Goal: Task Accomplishment & Management: Manage account settings

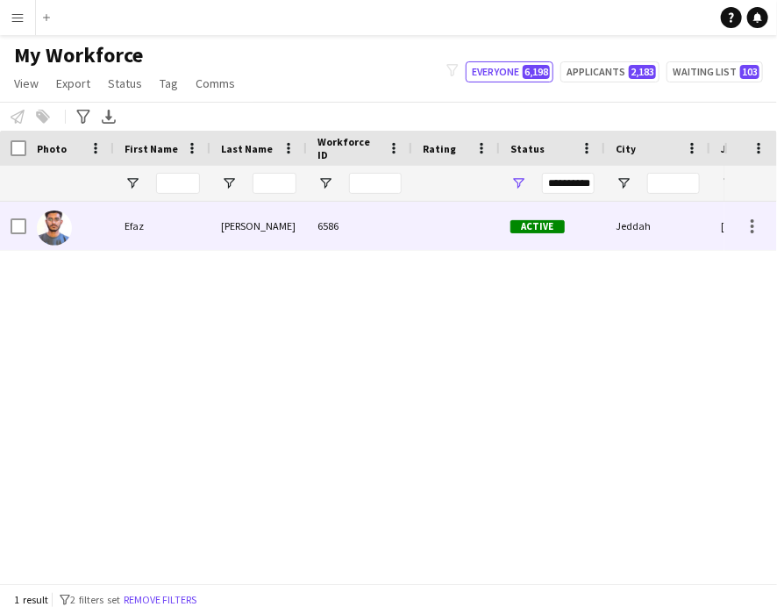
type input "****"
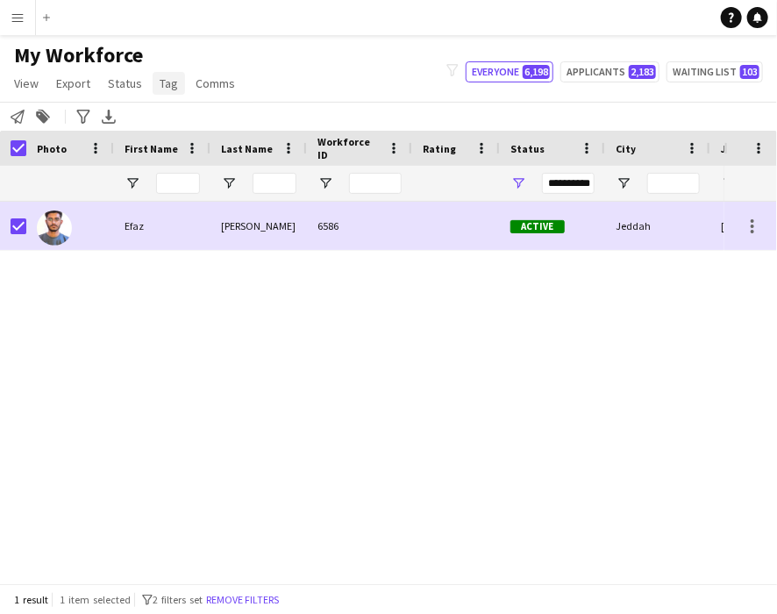
click at [168, 82] on span "Tag" at bounding box center [169, 83] width 18 height 16
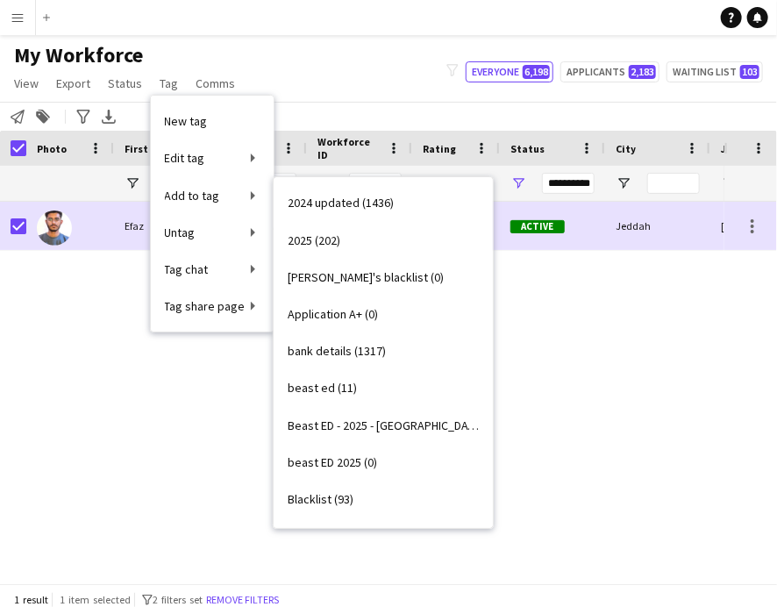
click at [355, 602] on span "Good staff 2025 (29)" at bounding box center [339, 610] width 104 height 16
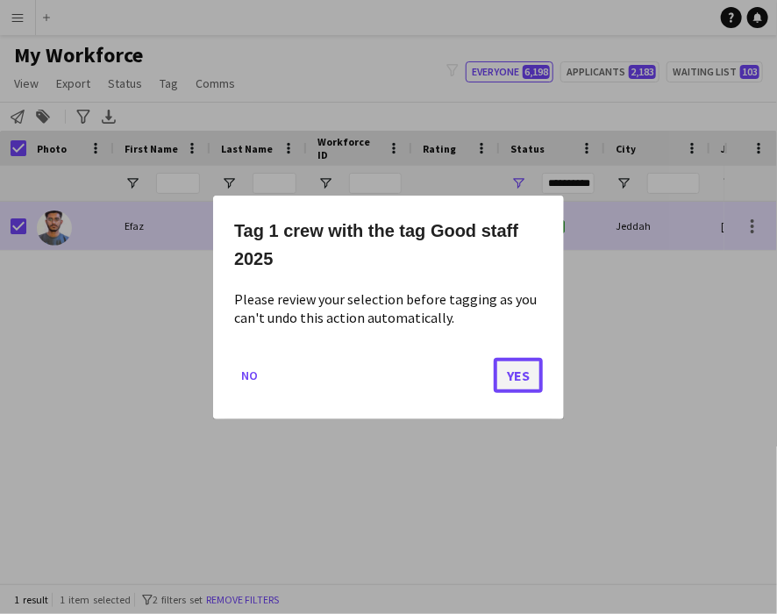
click at [508, 368] on button "Yes" at bounding box center [517, 374] width 49 height 35
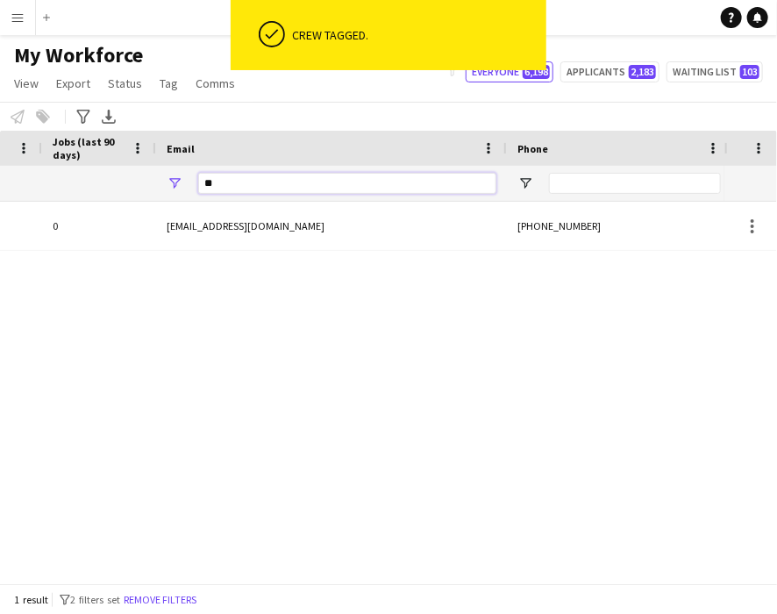
type input "*"
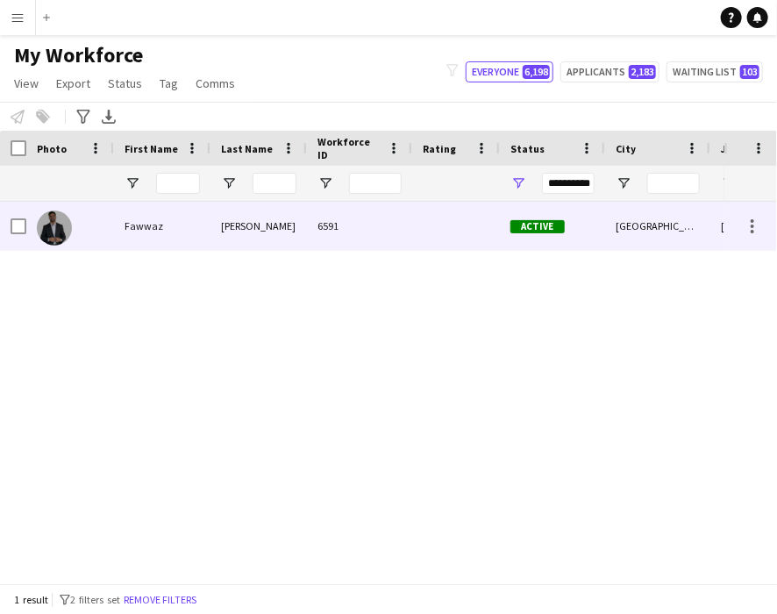
type input "**********"
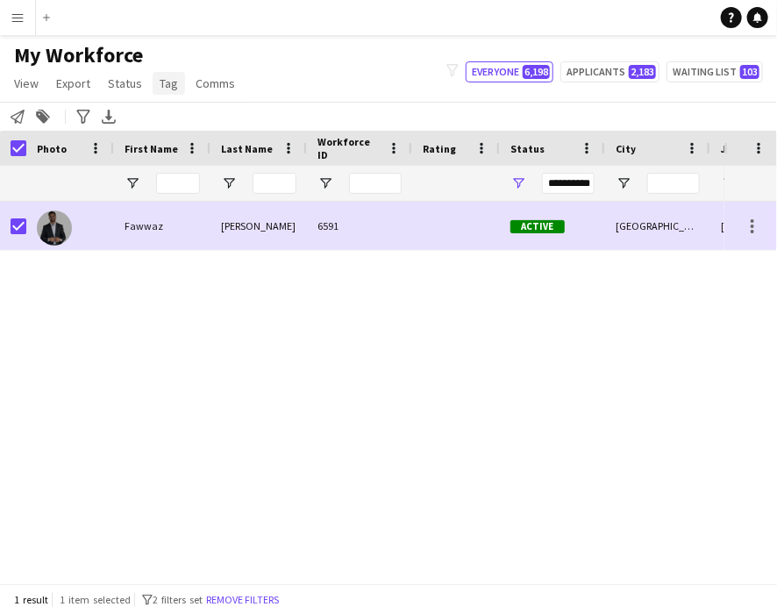
click at [163, 88] on span "Tag" at bounding box center [169, 83] width 18 height 16
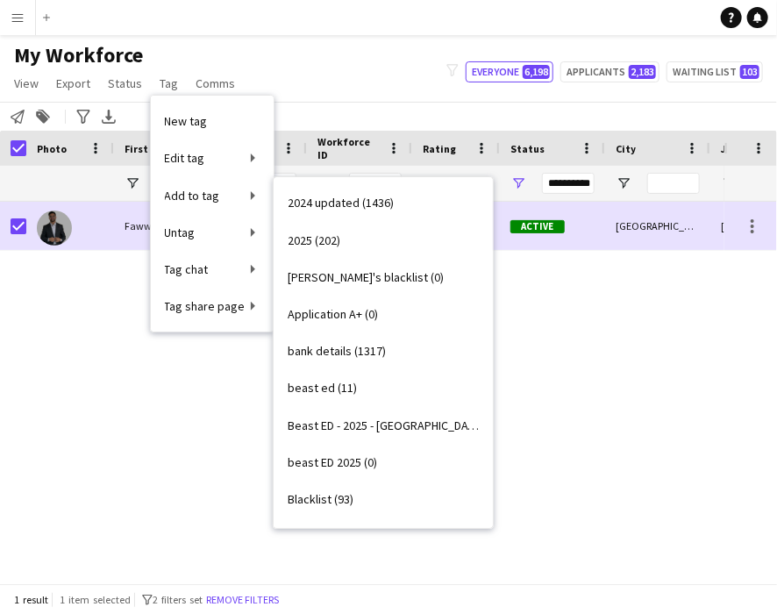
click at [309, 602] on span "Good staff 2025 (30)" at bounding box center [339, 610] width 104 height 16
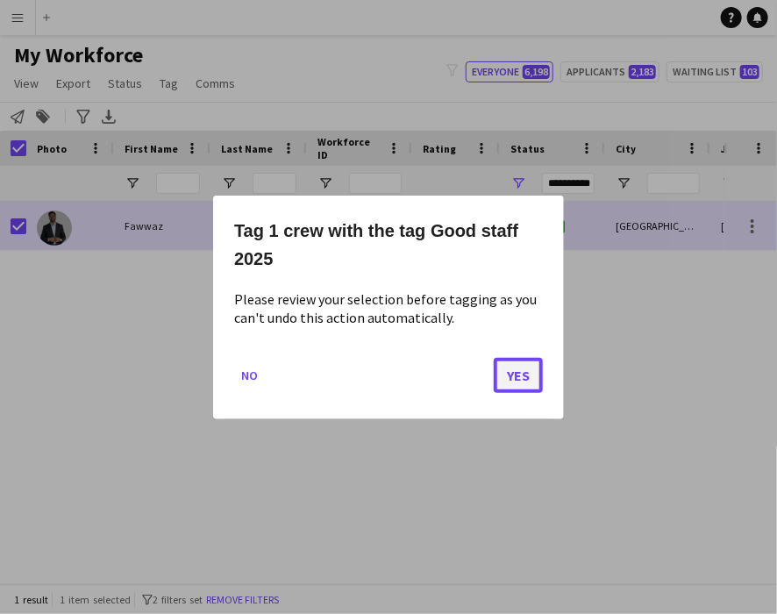
click at [505, 388] on button "Yes" at bounding box center [517, 374] width 49 height 35
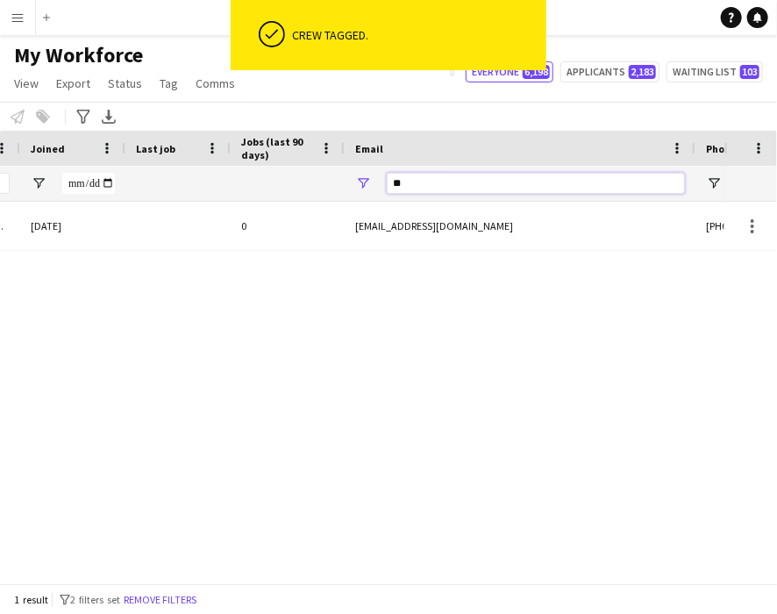
type input "*"
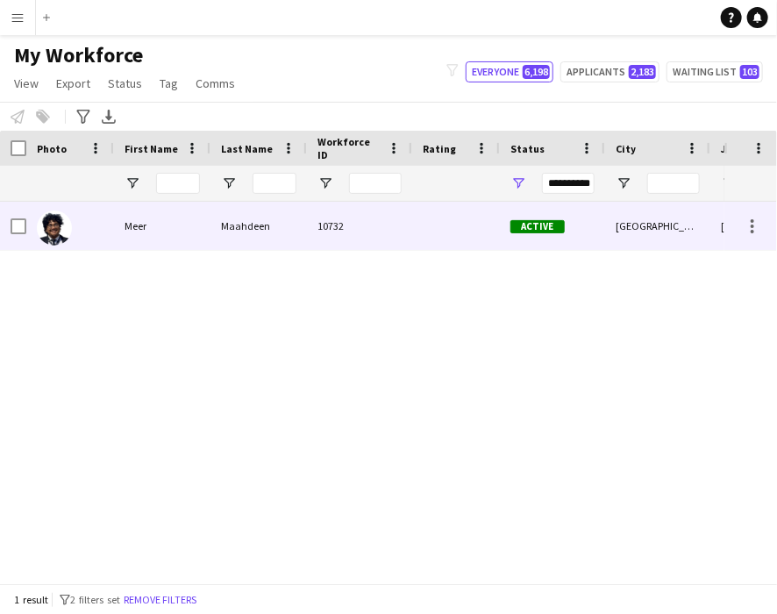
type input "****"
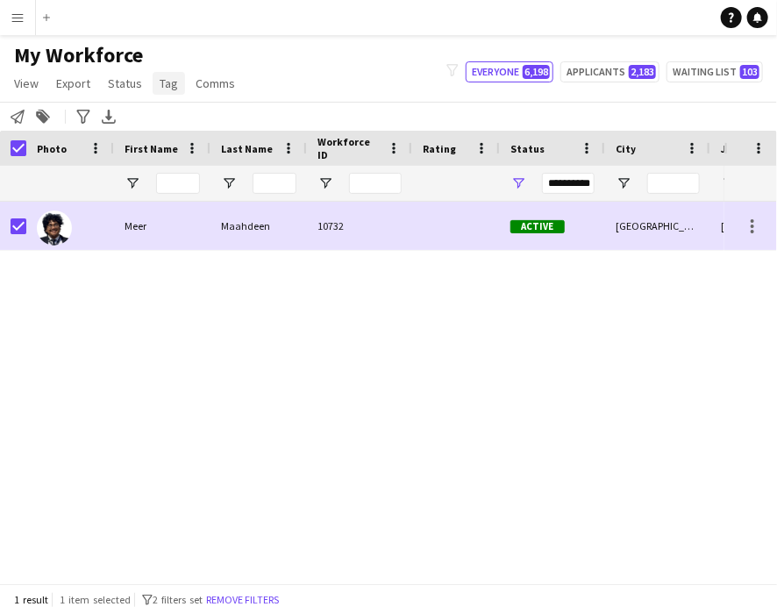
click at [160, 80] on span "Tag" at bounding box center [169, 83] width 18 height 16
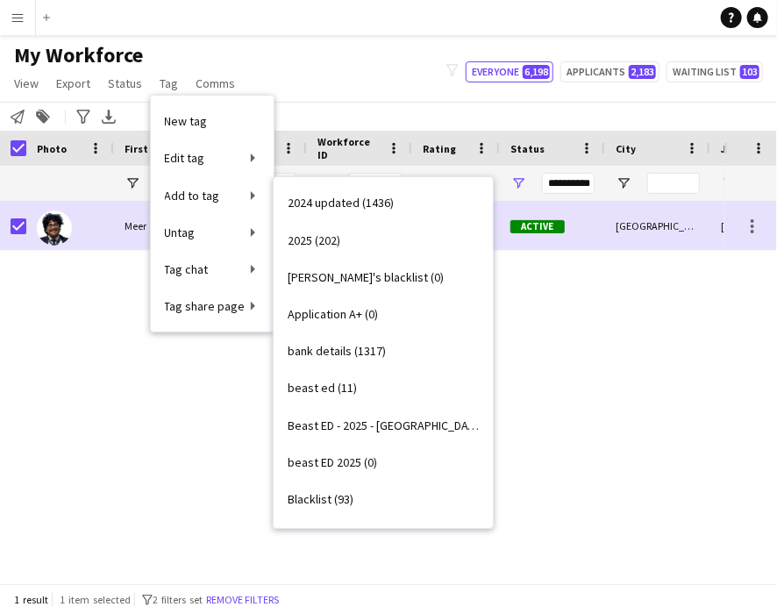
click at [333, 602] on span "Good staff 2025 (31)" at bounding box center [339, 610] width 104 height 16
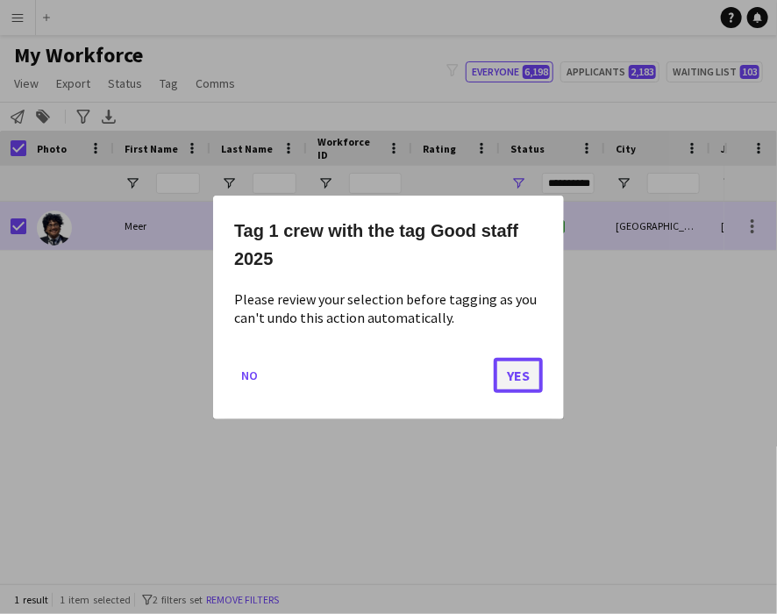
click at [508, 360] on button "Yes" at bounding box center [517, 374] width 49 height 35
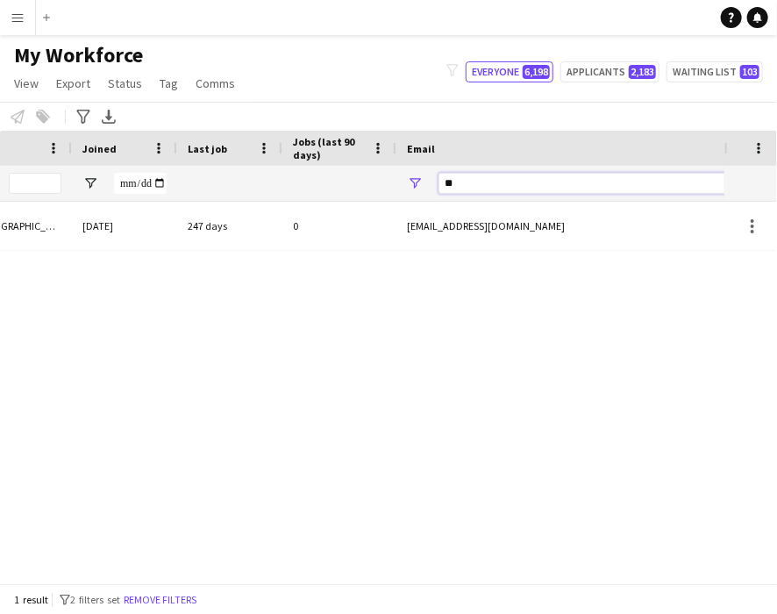
type input "*"
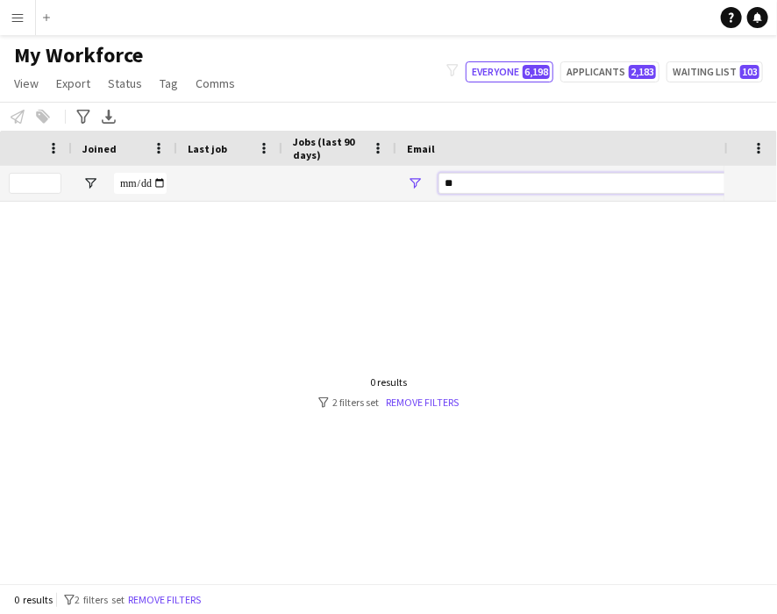
type input "*"
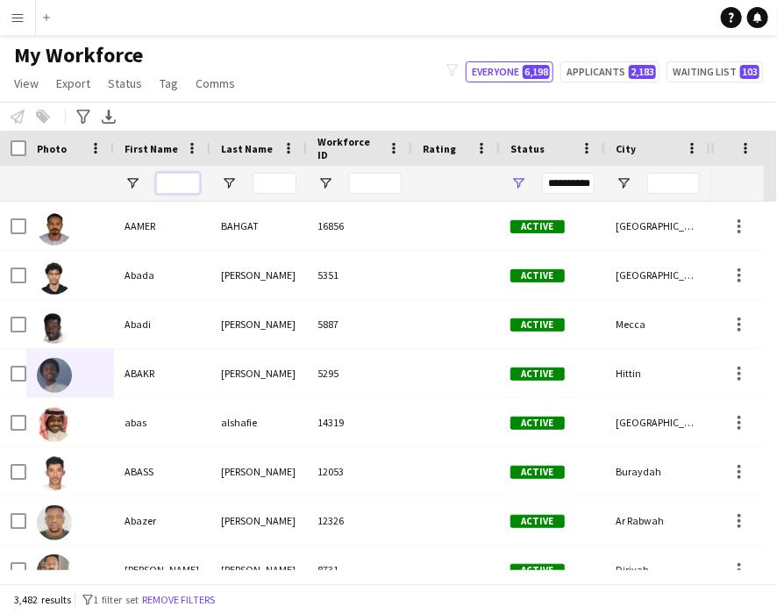
click at [171, 181] on input "First Name Filter Input" at bounding box center [178, 183] width 44 height 21
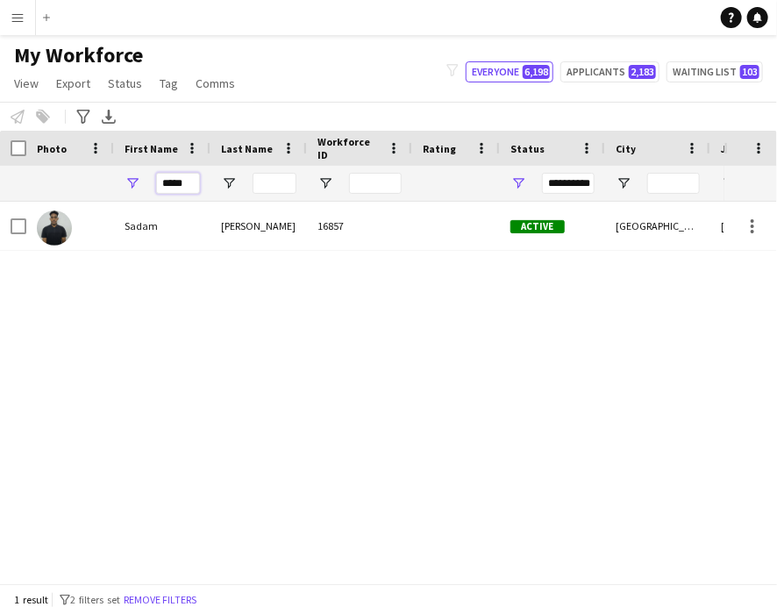
type input "*****"
click at [280, 176] on input "Last Name Filter Input" at bounding box center [274, 183] width 44 height 21
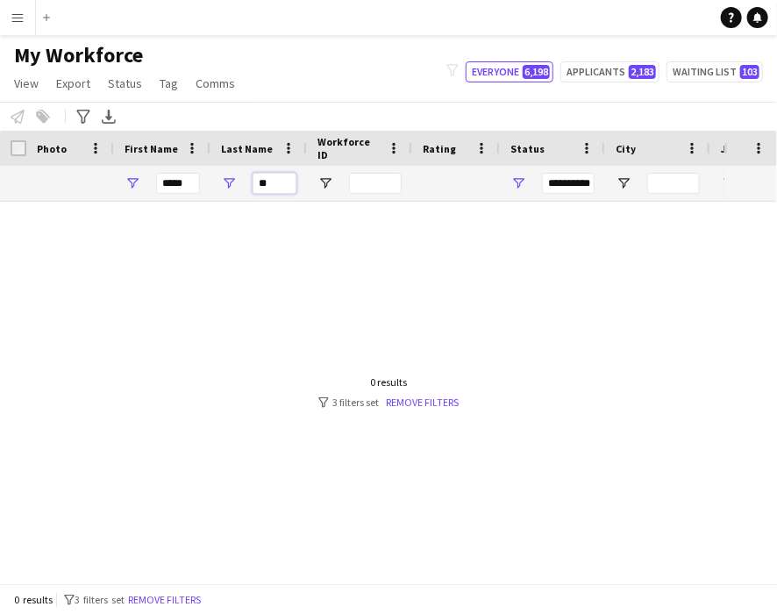
type input "*"
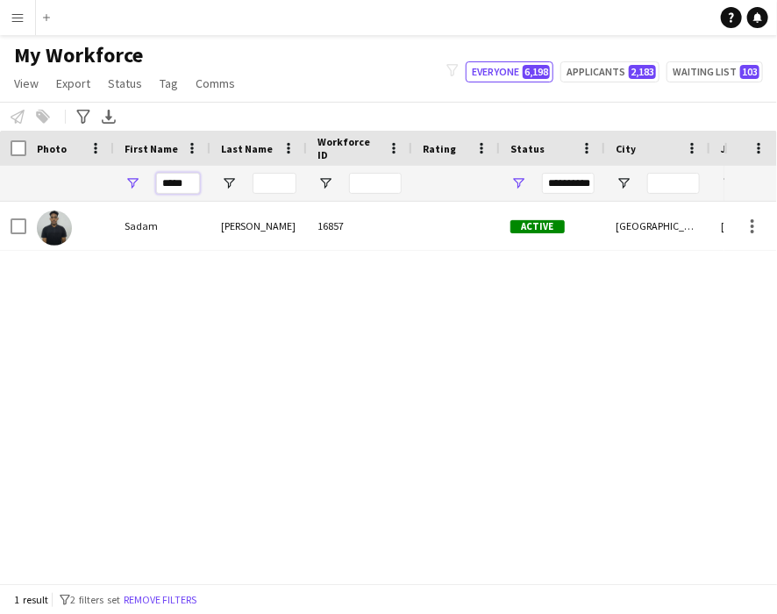
click at [189, 182] on input "*****" at bounding box center [178, 183] width 44 height 21
type input "*"
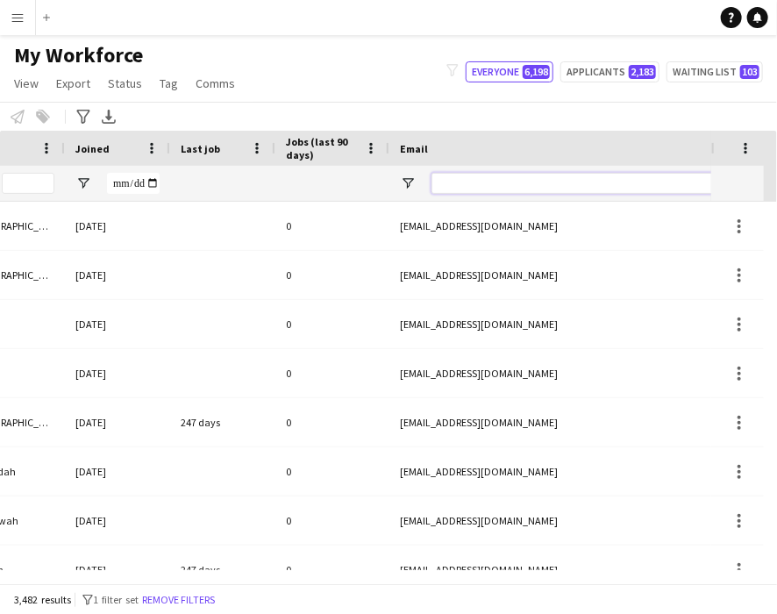
click at [470, 176] on input "Email Filter Input" at bounding box center [580, 183] width 298 height 21
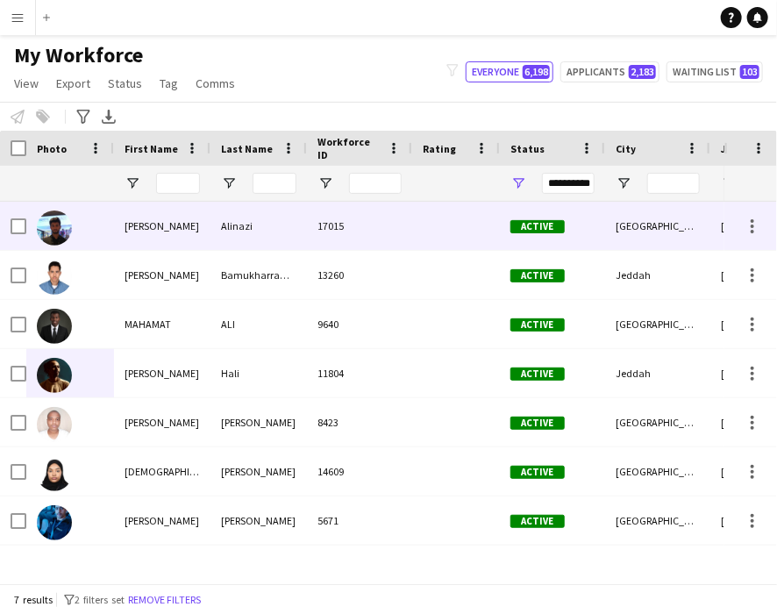
type input "****"
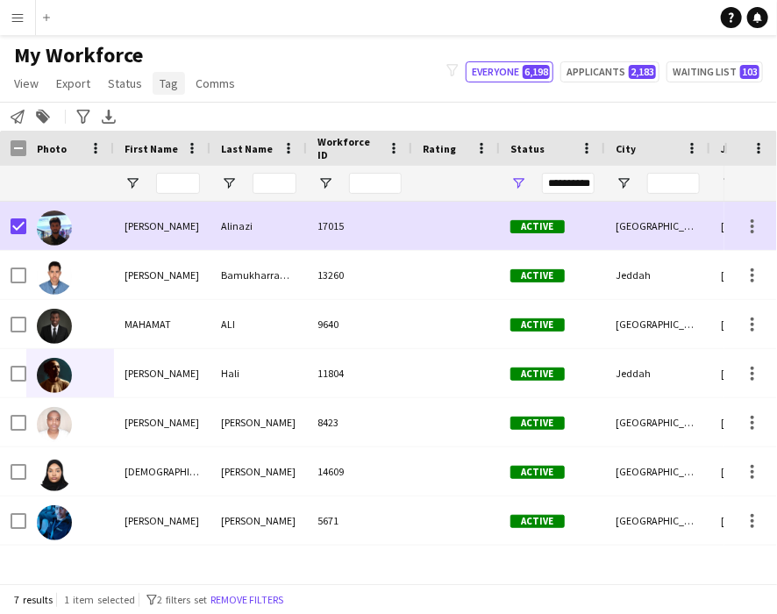
click at [172, 89] on span "Tag" at bounding box center [169, 83] width 18 height 16
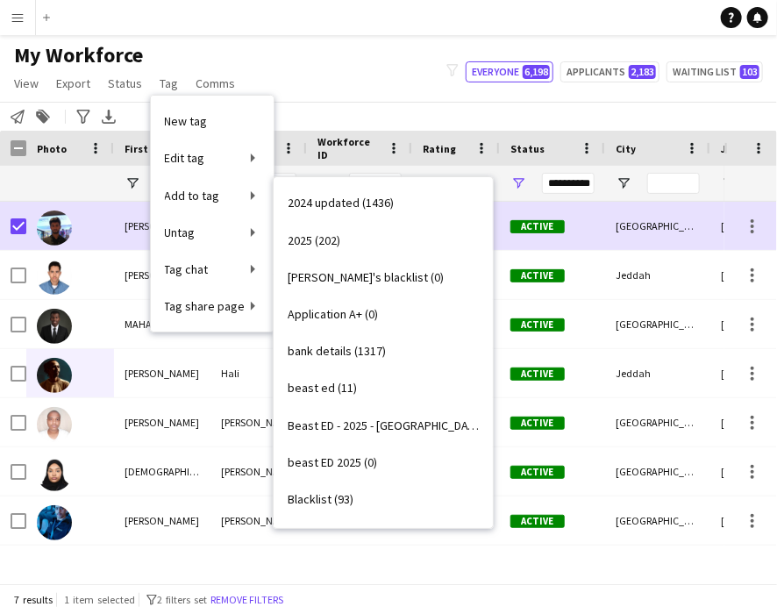
click at [350, 592] on link "Good staff 2025 (32)" at bounding box center [382, 610] width 219 height 37
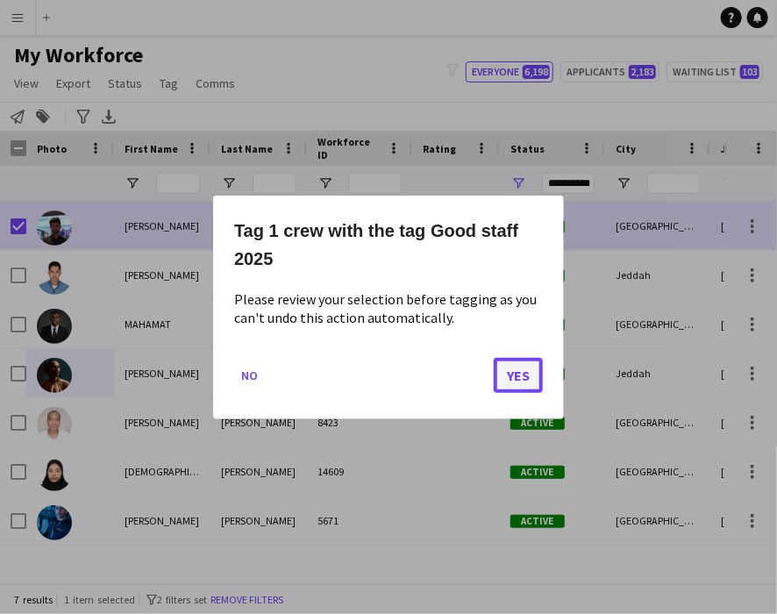
click at [529, 378] on button "Yes" at bounding box center [517, 374] width 49 height 35
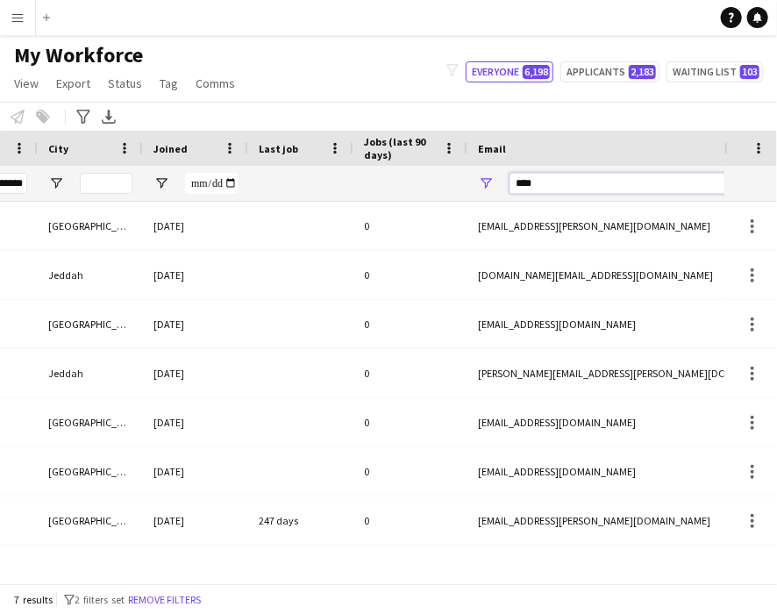
click at [547, 181] on input "****" at bounding box center [658, 183] width 298 height 21
type input "*"
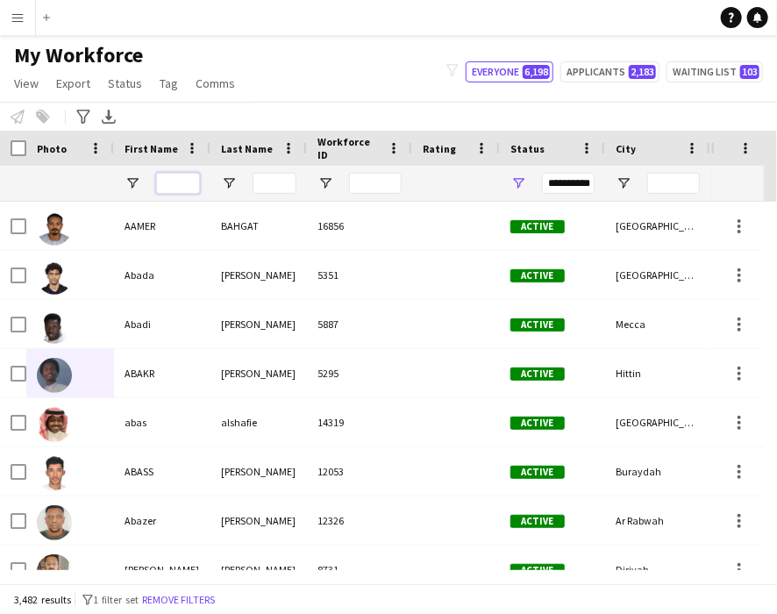
click at [189, 181] on input "First Name Filter Input" at bounding box center [178, 183] width 44 height 21
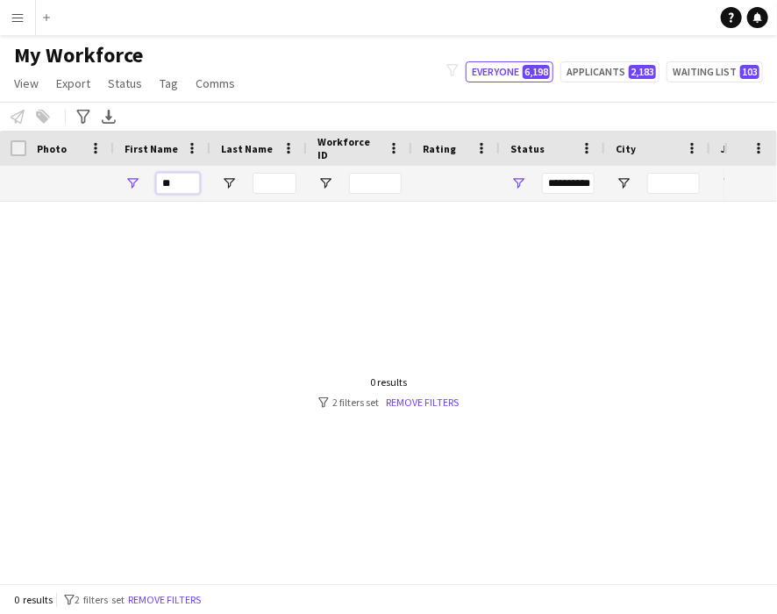
type input "*"
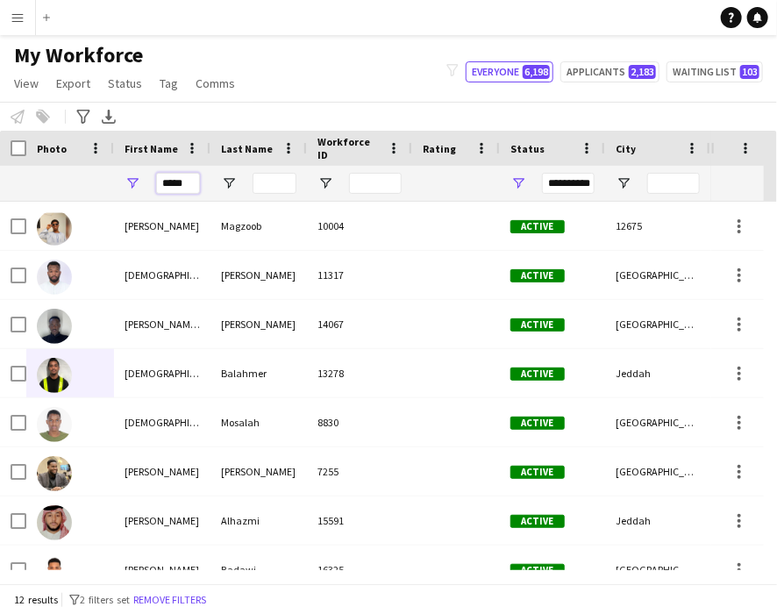
type input "*****"
click at [256, 180] on input "Last Name Filter Input" at bounding box center [274, 183] width 44 height 21
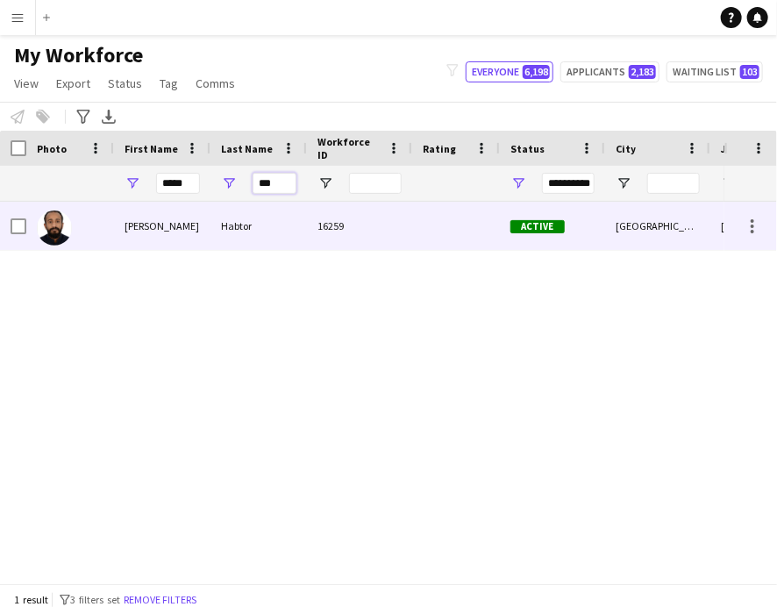
type input "***"
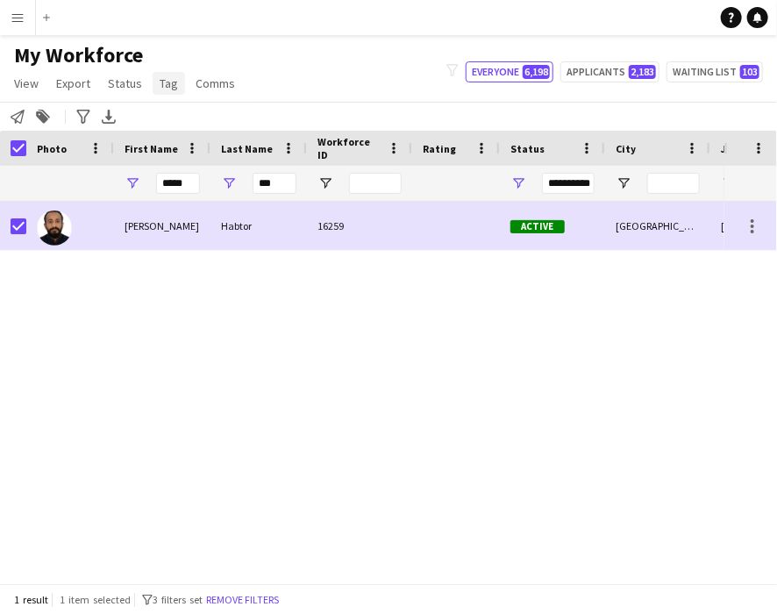
click at [172, 88] on span "Tag" at bounding box center [169, 83] width 18 height 16
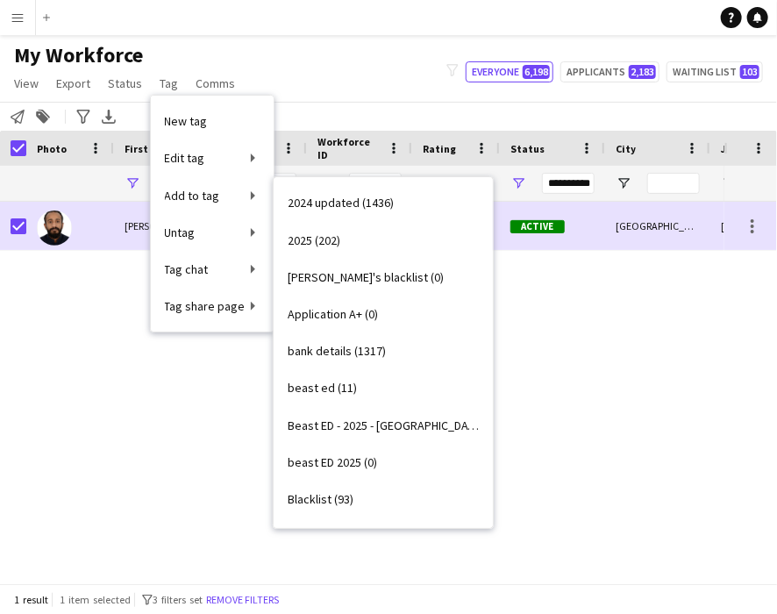
click at [333, 602] on span "Good staff 2025 (33)" at bounding box center [339, 610] width 104 height 16
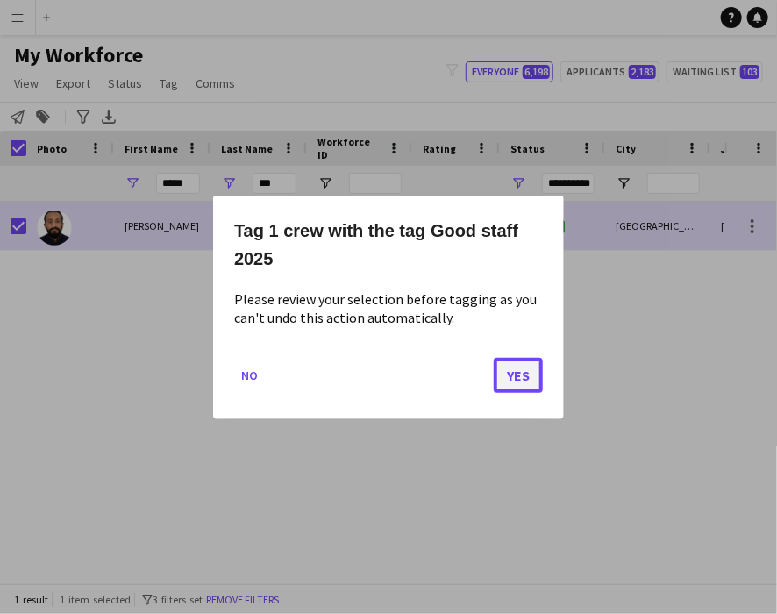
click at [532, 380] on button "Yes" at bounding box center [517, 374] width 49 height 35
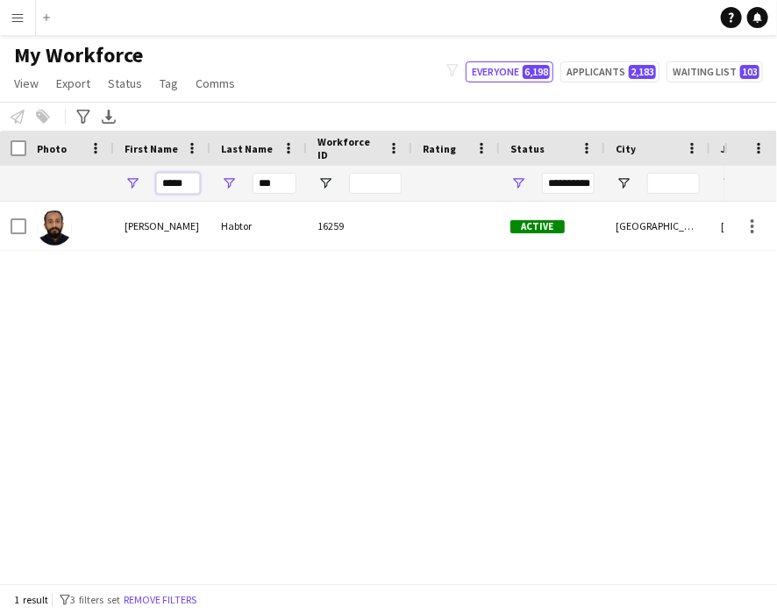
click at [193, 181] on input "*****" at bounding box center [178, 183] width 44 height 21
type input "*"
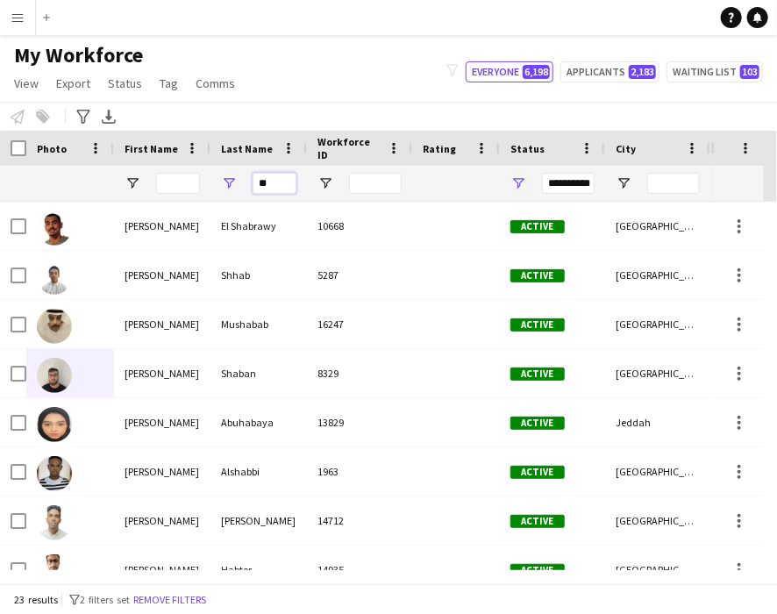
type input "*"
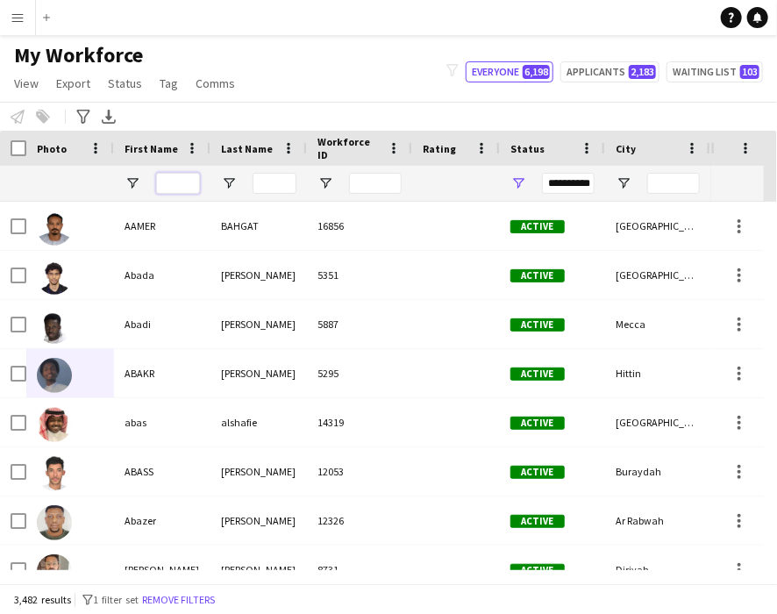
click at [180, 178] on input "First Name Filter Input" at bounding box center [178, 183] width 44 height 21
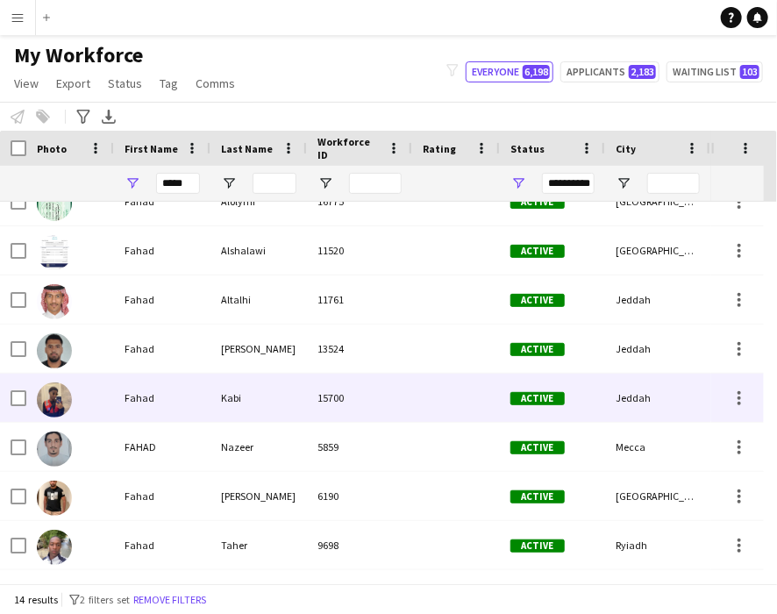
click at [67, 402] on img at bounding box center [54, 399] width 35 height 35
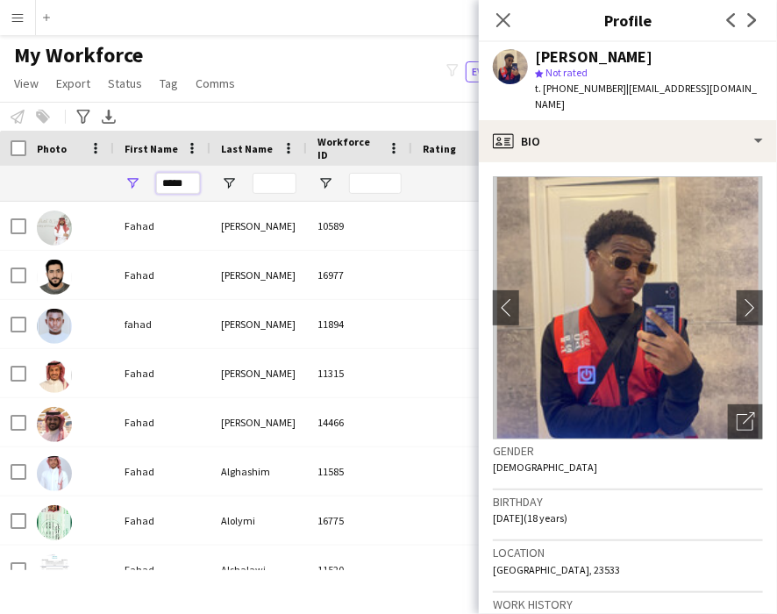
click at [187, 184] on input "*****" at bounding box center [178, 183] width 44 height 21
type input "*"
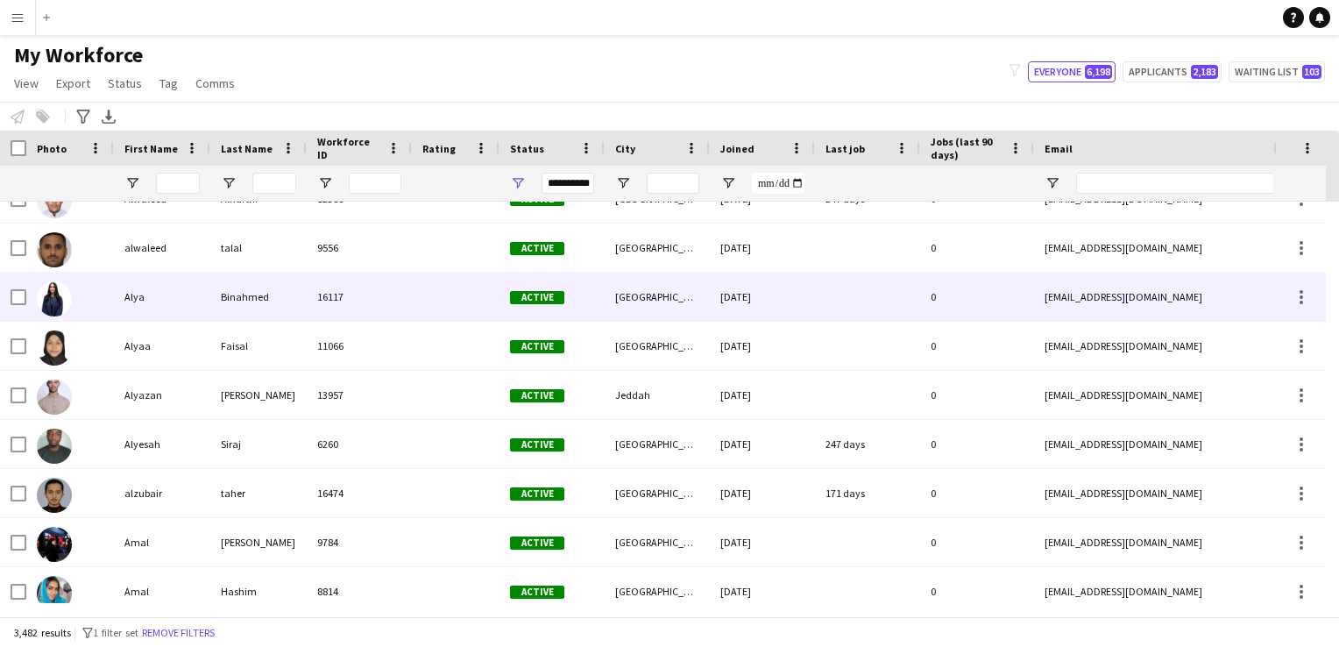
click at [55, 299] on img at bounding box center [54, 298] width 35 height 35
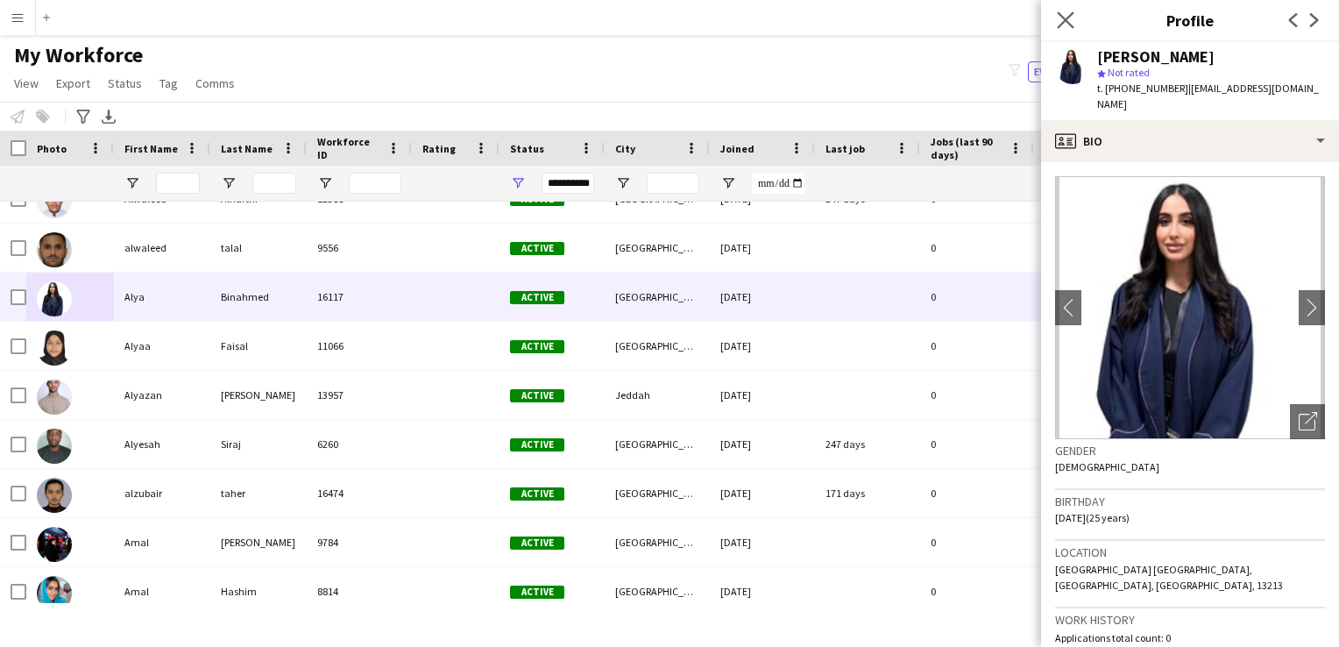
click at [776, 30] on app-icon "Close pop-in" at bounding box center [1066, 20] width 25 height 25
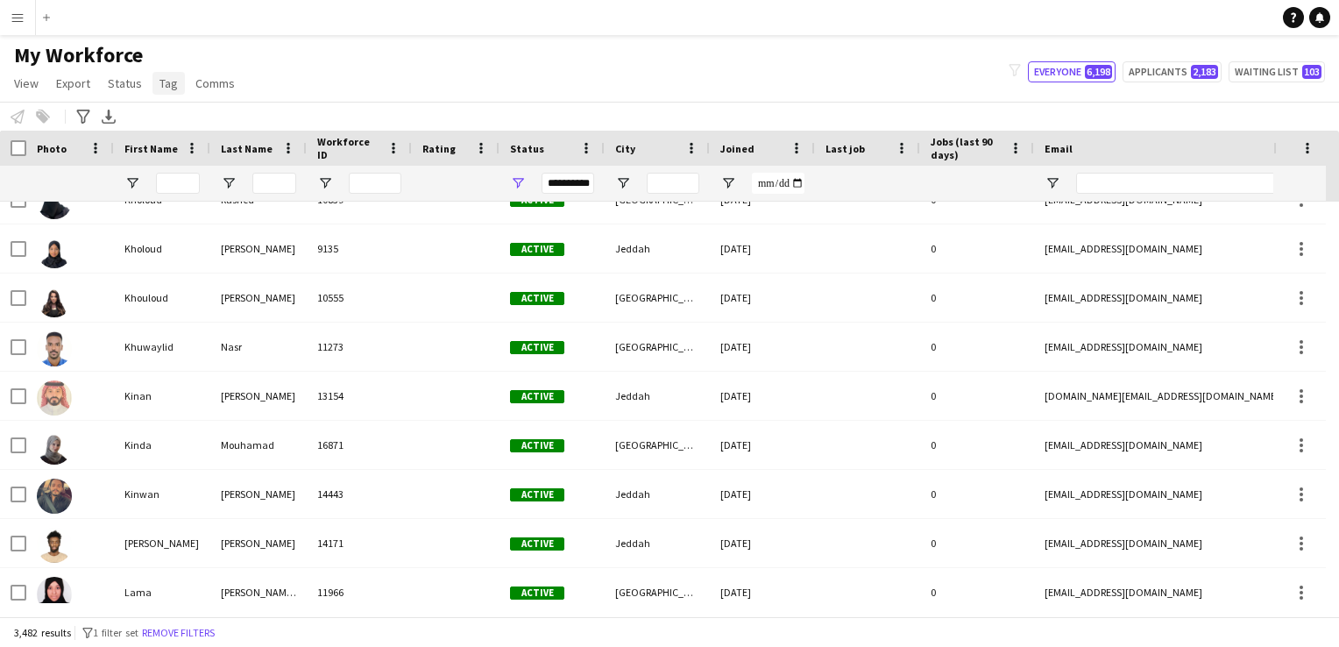
click at [158, 75] on link "Tag" at bounding box center [169, 83] width 32 height 23
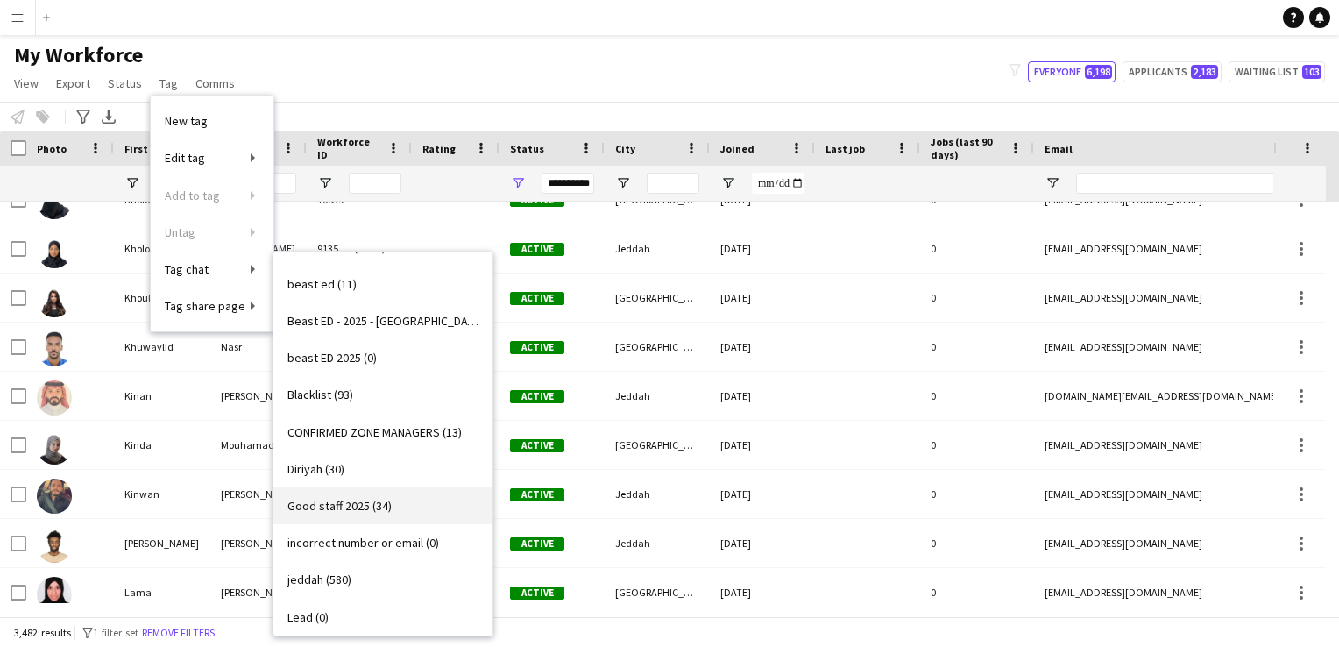
click at [365, 514] on link "Good staff 2025 (34)" at bounding box center [382, 505] width 219 height 37
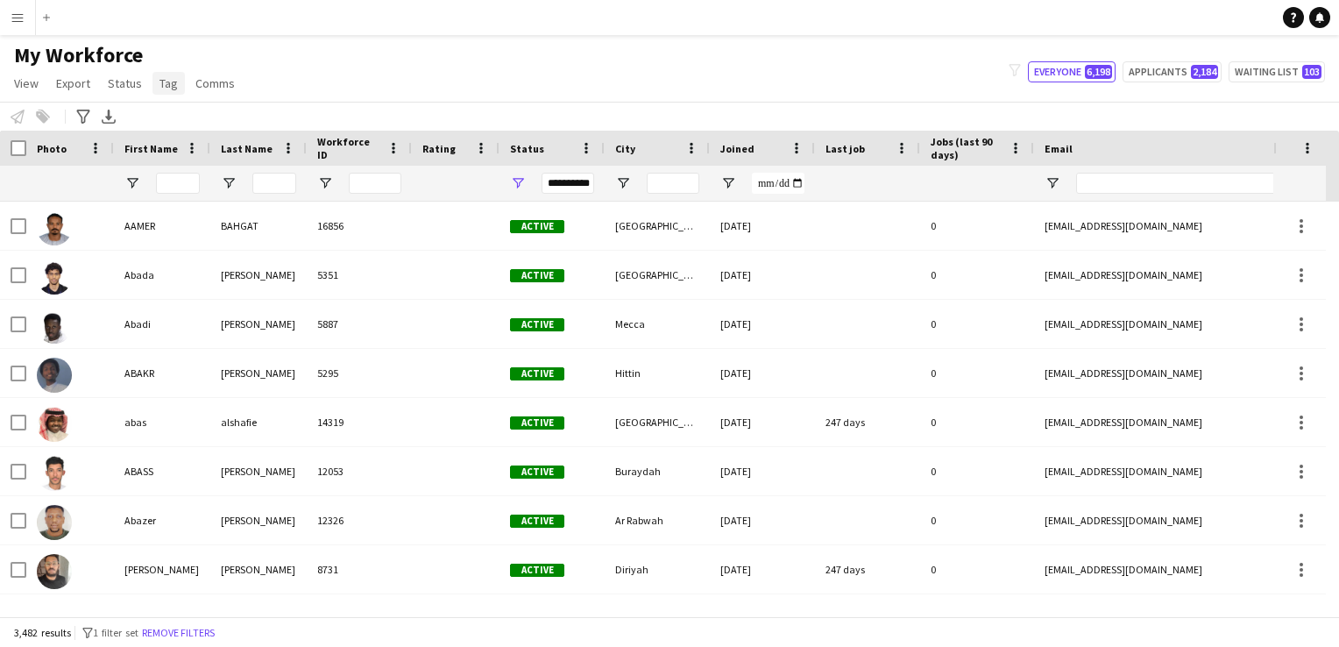
click at [178, 80] on link "Tag" at bounding box center [169, 83] width 32 height 23
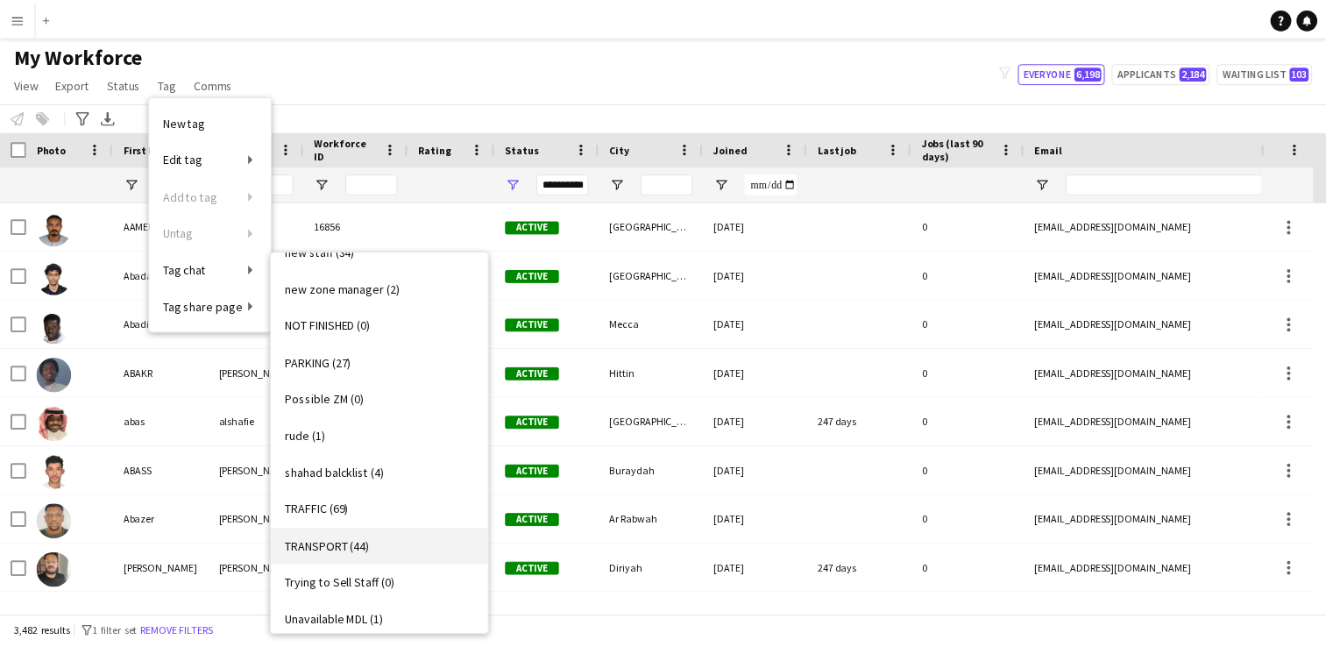
scroll to position [610, 0]
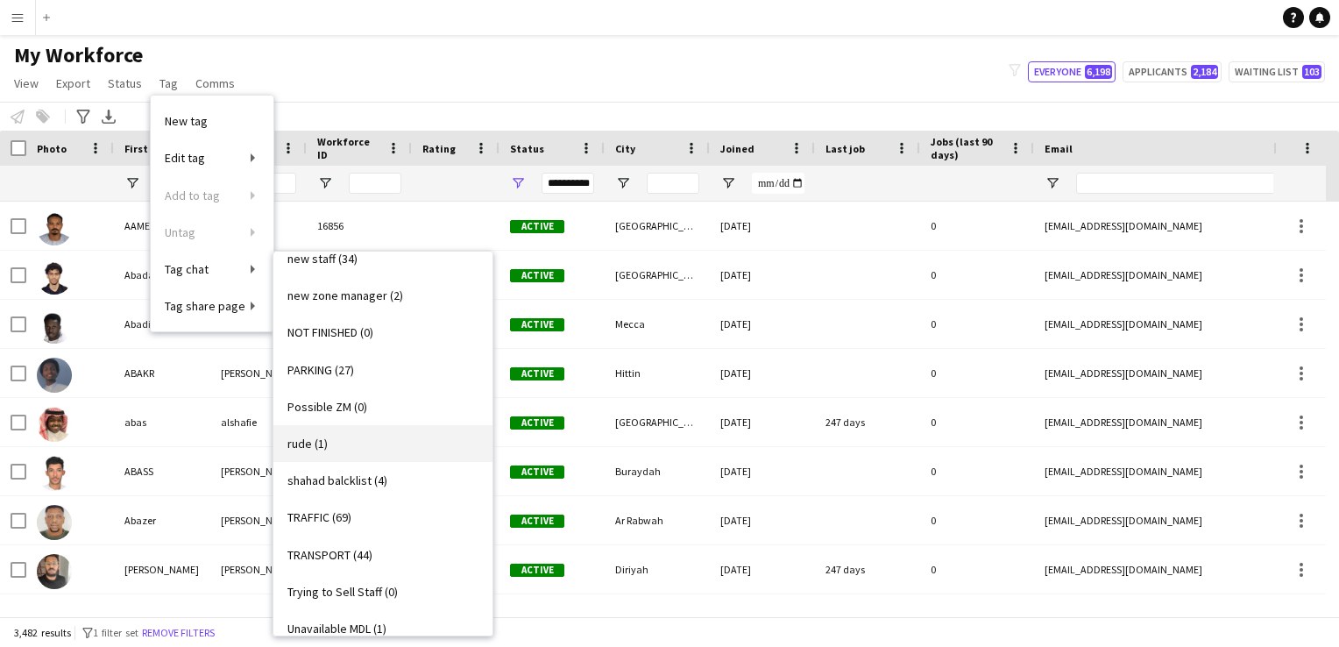
click at [380, 436] on link "rude (1)" at bounding box center [382, 443] width 219 height 37
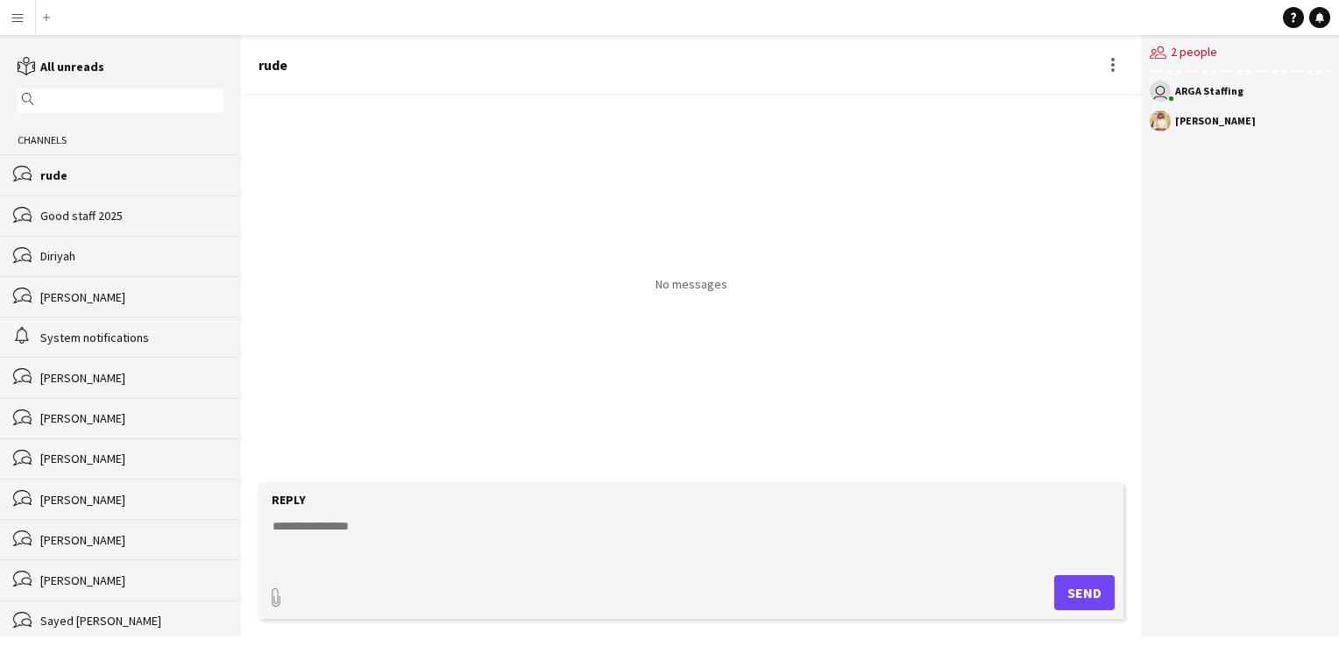
click at [776, 124] on app-user-avatar at bounding box center [1160, 120] width 21 height 21
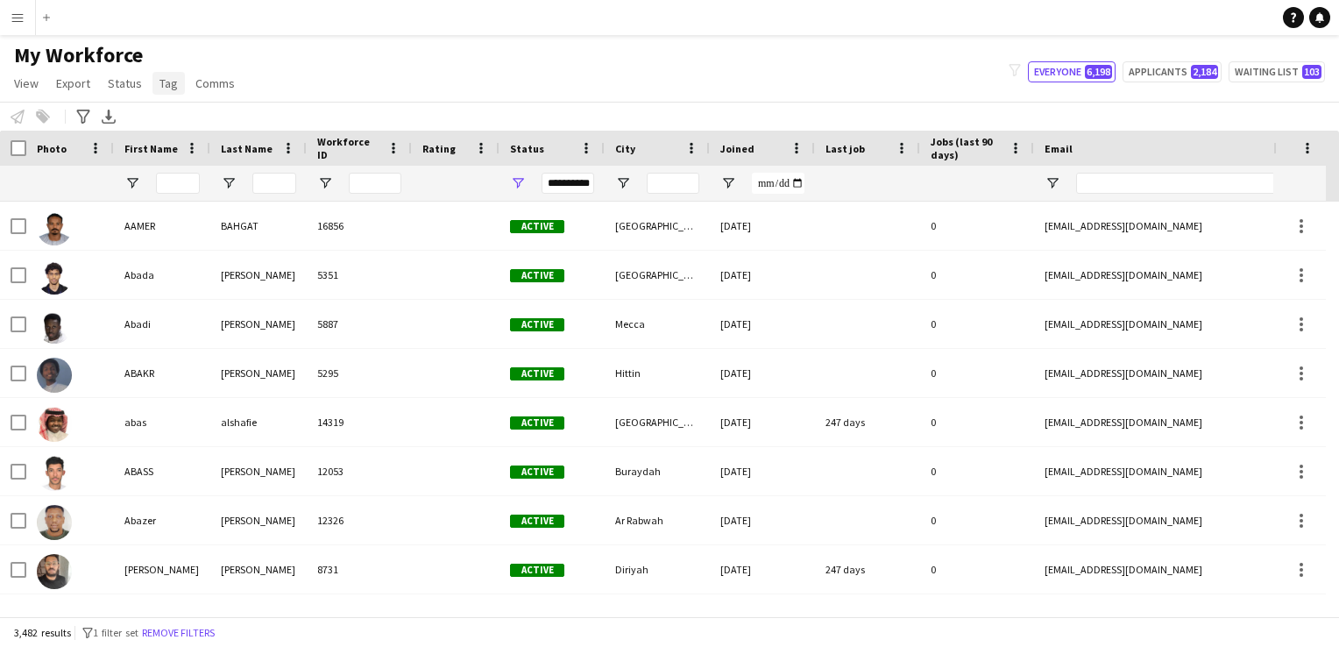
click at [153, 82] on link "Tag" at bounding box center [169, 83] width 32 height 23
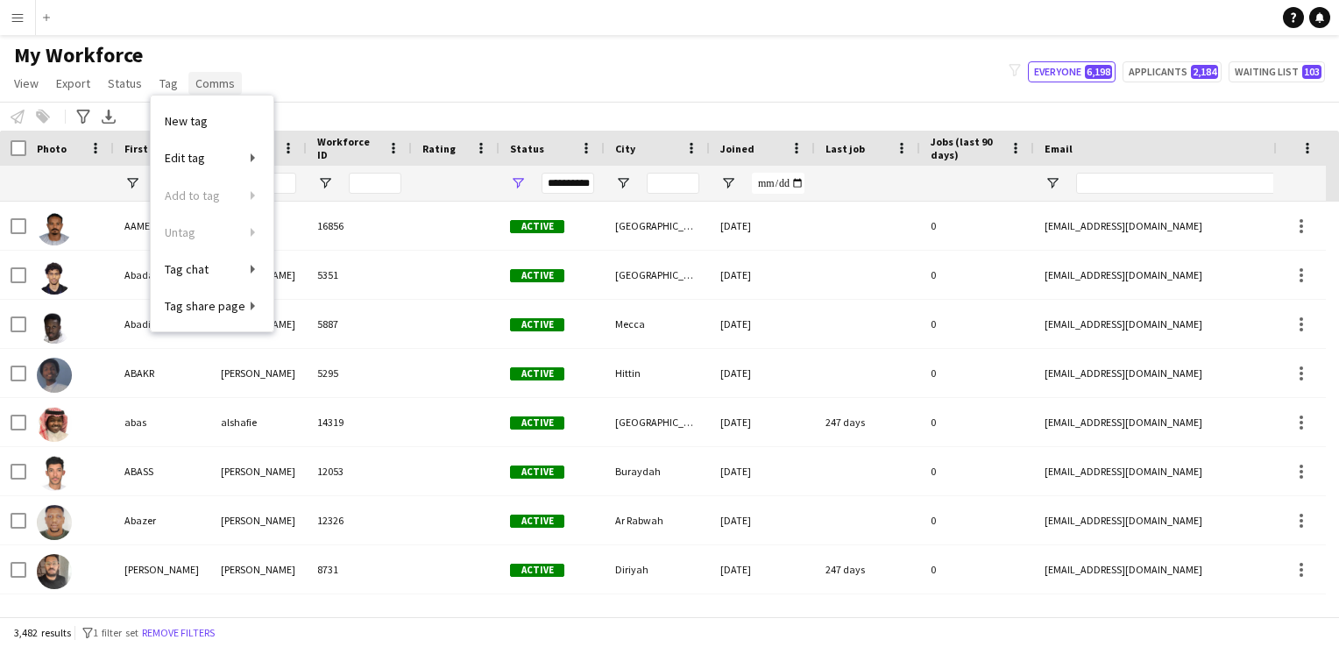
click at [209, 83] on span "Comms" at bounding box center [214, 83] width 39 height 16
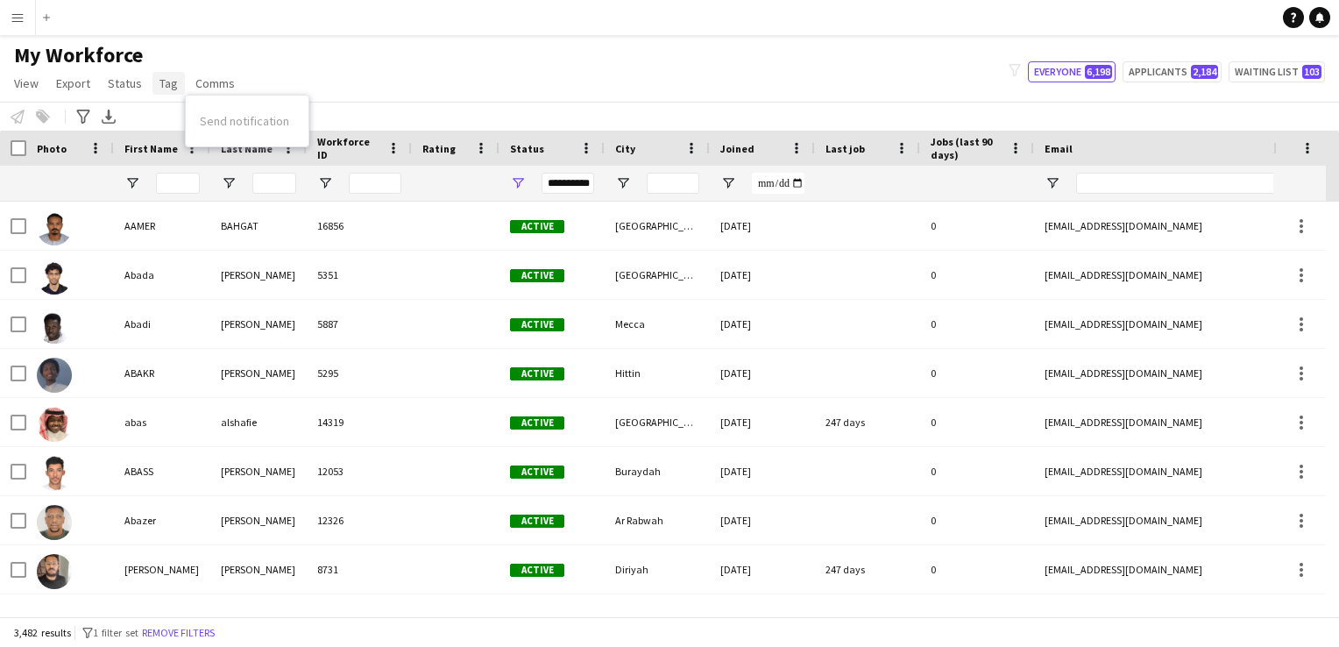
click at [172, 78] on span "Tag" at bounding box center [169, 83] width 18 height 16
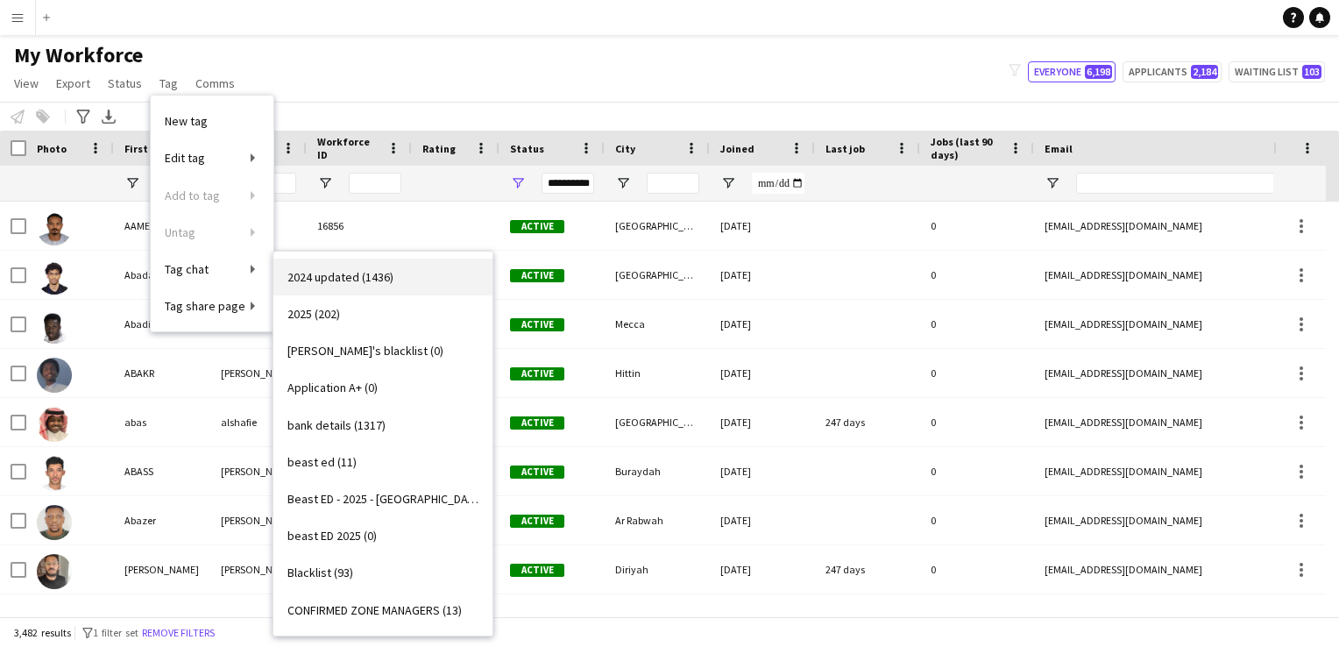
click at [336, 284] on span "2024 updated (1436)" at bounding box center [340, 277] width 106 height 16
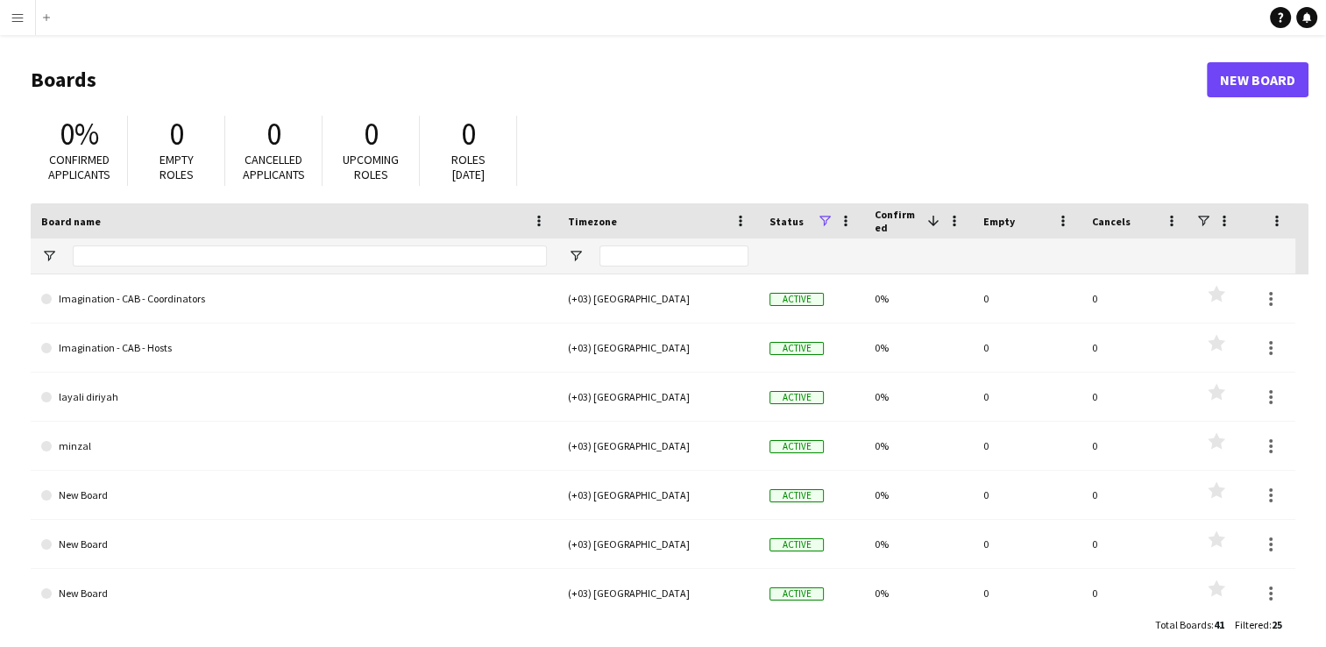
click at [25, 16] on button "Menu" at bounding box center [17, 17] width 35 height 35
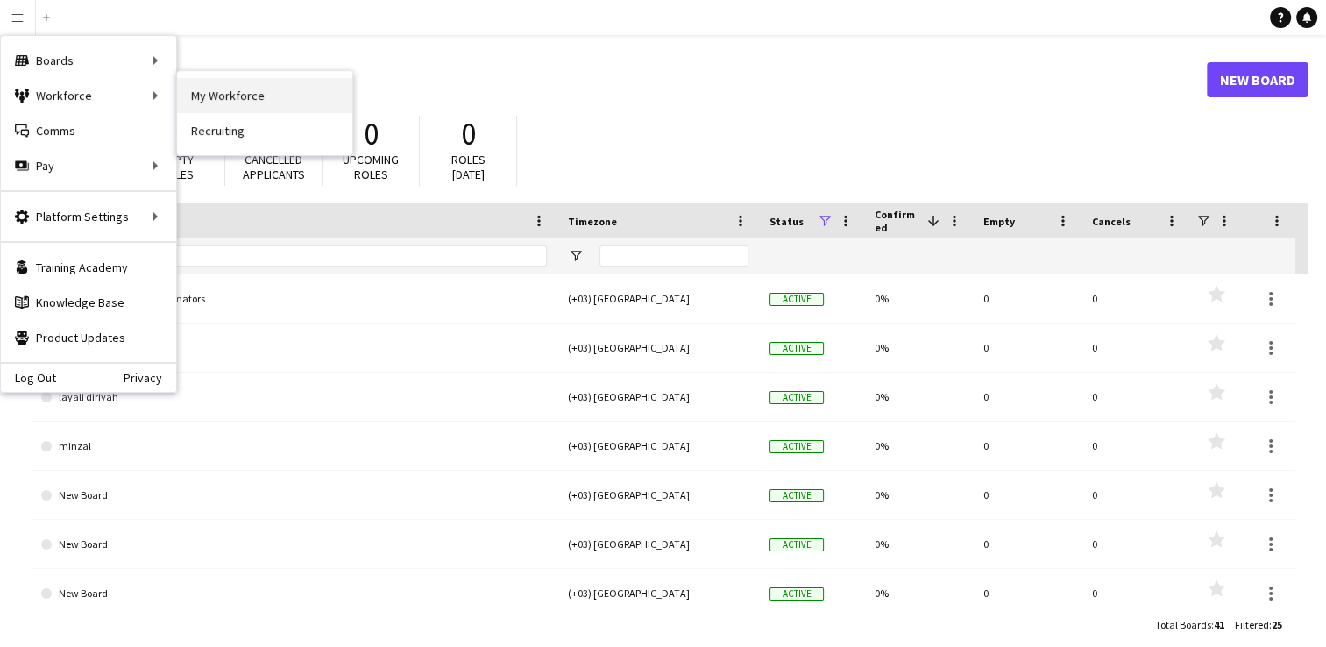
click at [224, 101] on link "My Workforce" at bounding box center [264, 95] width 175 height 35
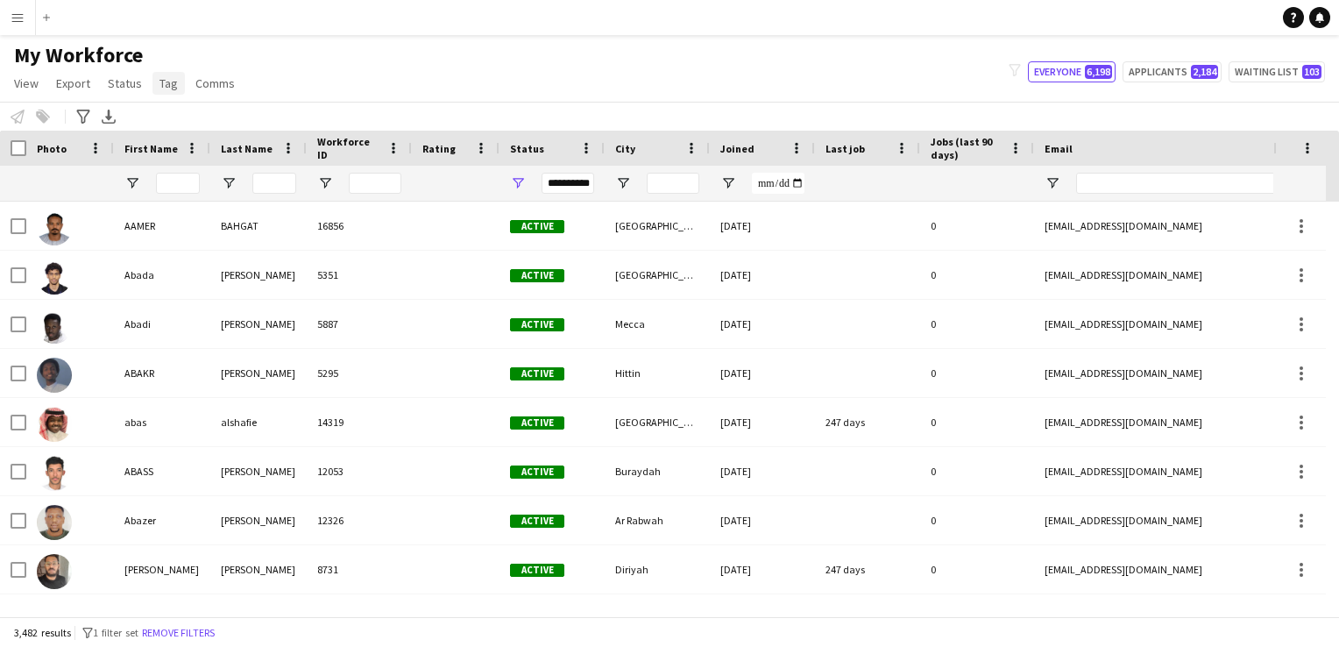
click at [168, 80] on span "Tag" at bounding box center [169, 83] width 18 height 16
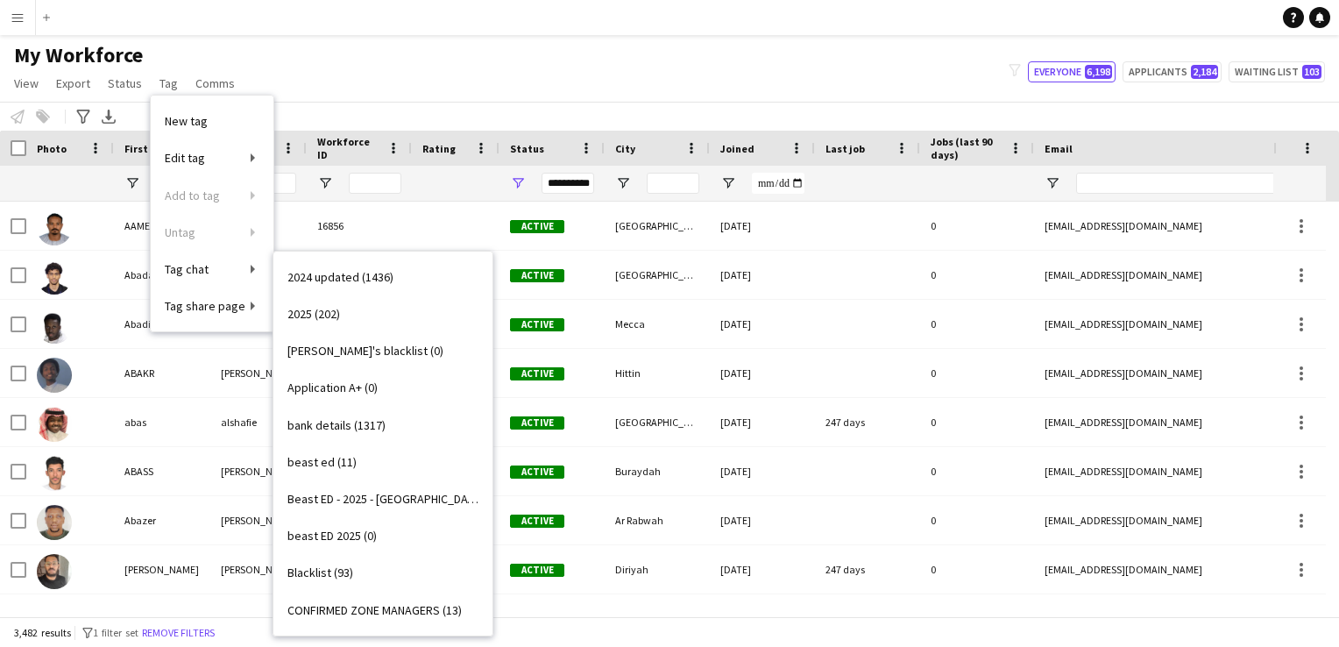
drag, startPoint x: 351, startPoint y: 311, endPoint x: 322, endPoint y: 407, distance: 99.8
click at [351, 311] on link "2025 (202)" at bounding box center [382, 313] width 219 height 37
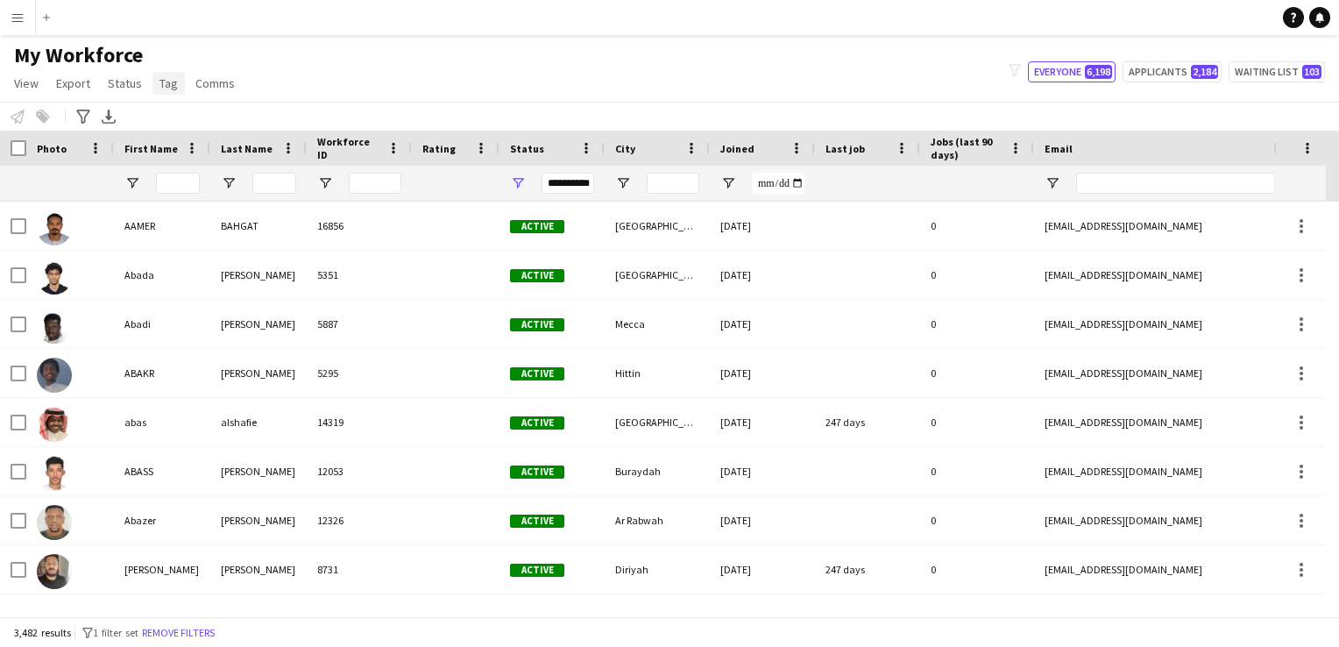
click at [174, 78] on link "Tag" at bounding box center [169, 83] width 32 height 23
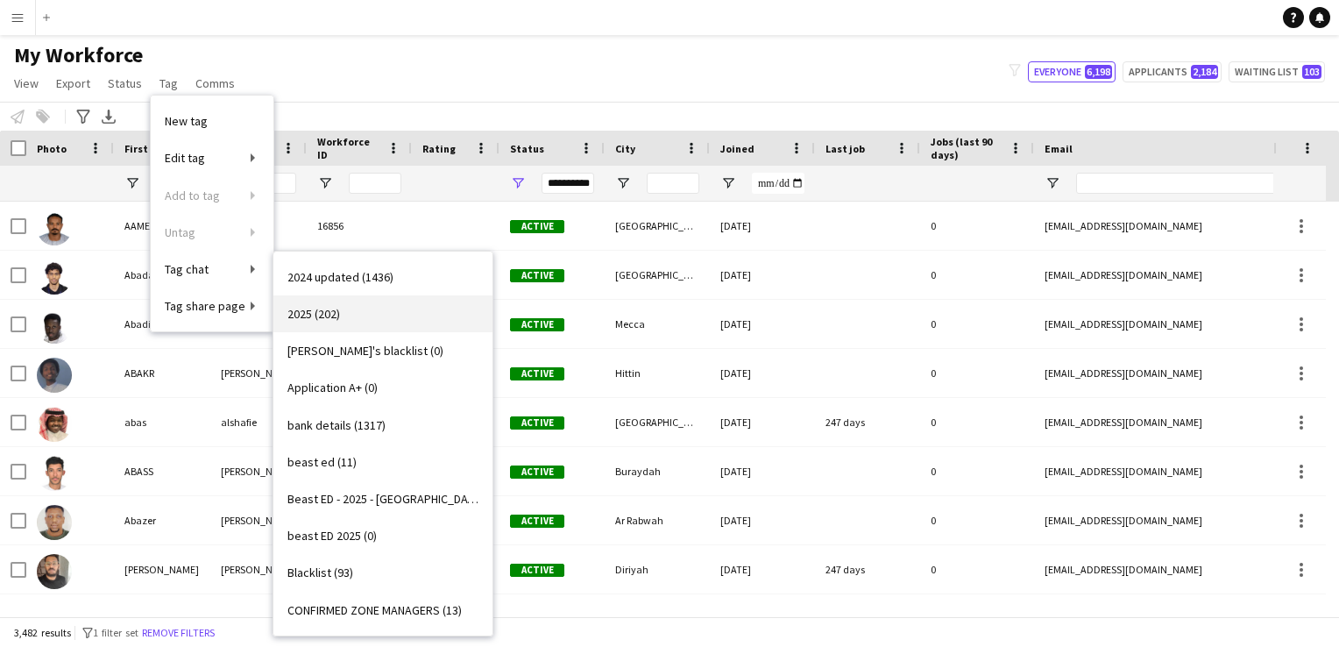
click at [351, 325] on link "2025 (202)" at bounding box center [382, 313] width 219 height 37
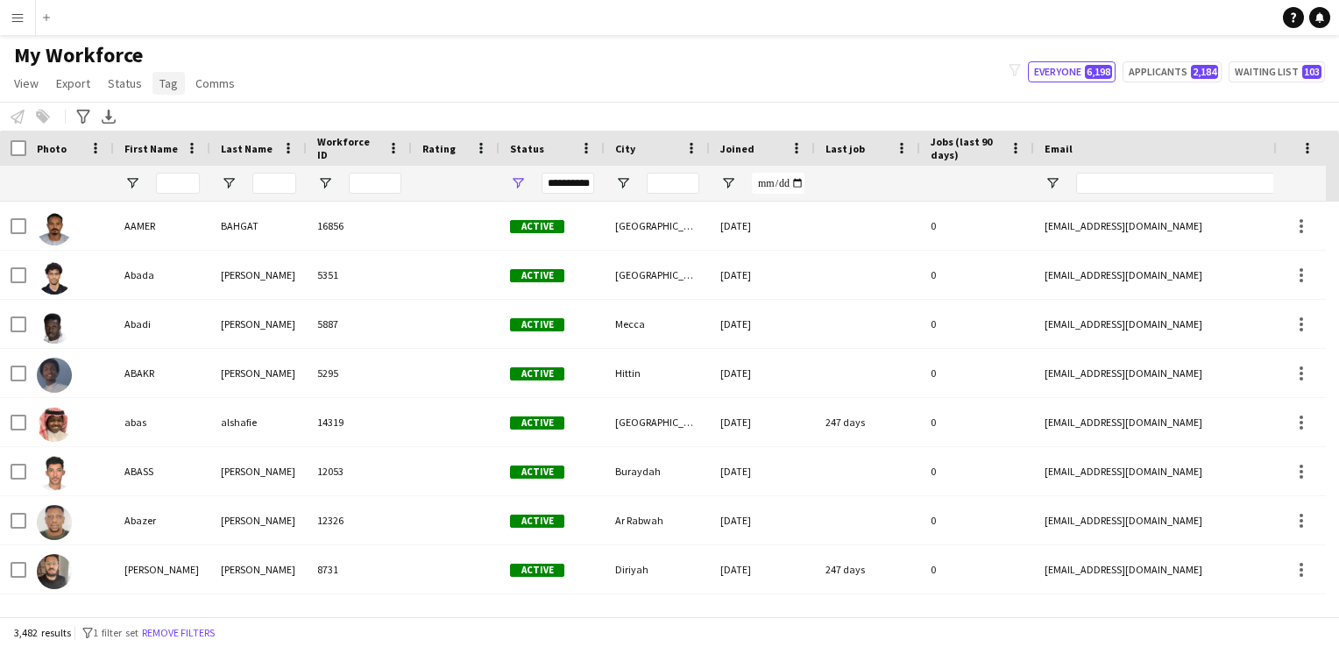
click at [165, 92] on link "Tag" at bounding box center [169, 83] width 32 height 23
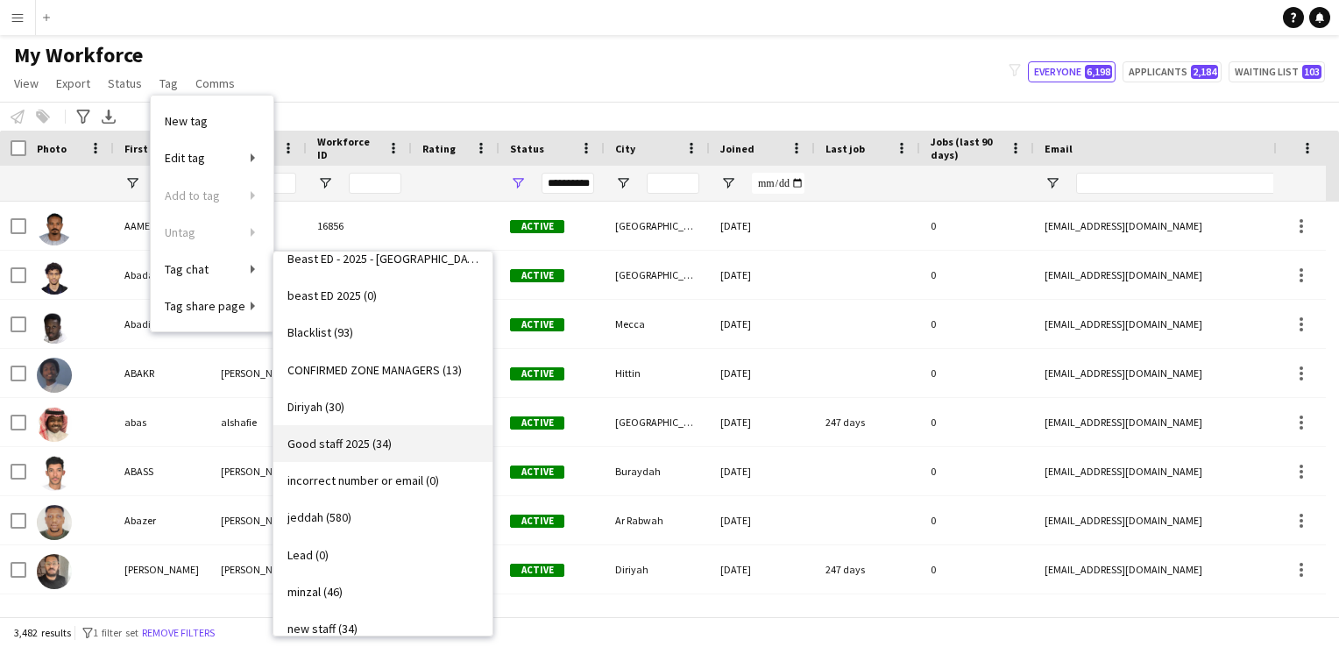
click at [325, 441] on span "Good staff 2025 (34)" at bounding box center [339, 444] width 104 height 16
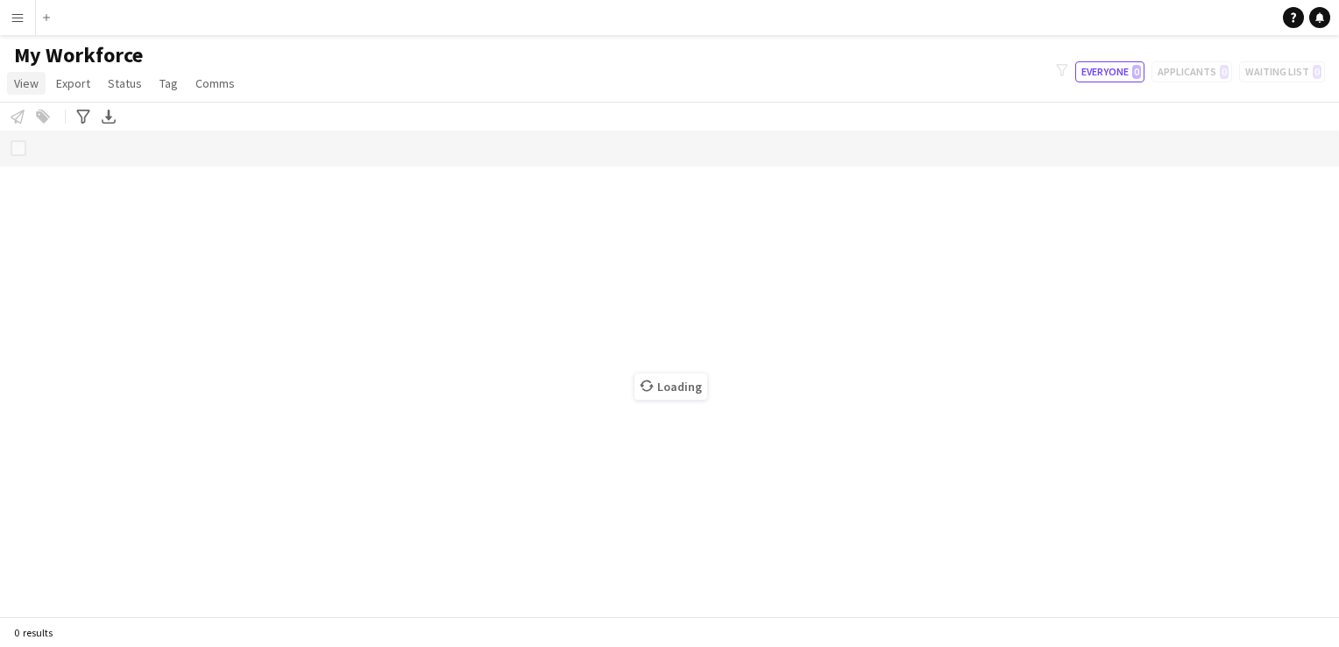
click at [21, 86] on span "View" at bounding box center [26, 83] width 25 height 16
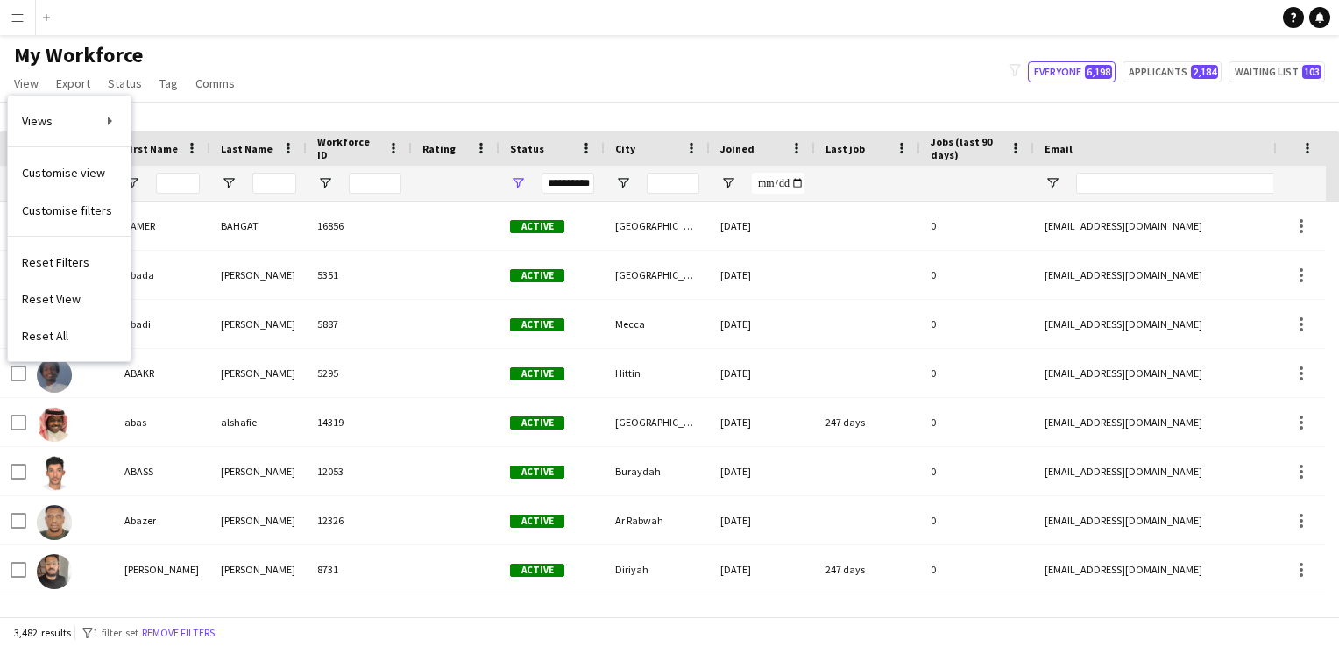
click at [507, 67] on div "My Workforce View Views Default view Bank Details IDs/Email New view Update vie…" at bounding box center [669, 72] width 1339 height 60
